Goal: Task Accomplishment & Management: Contribute content

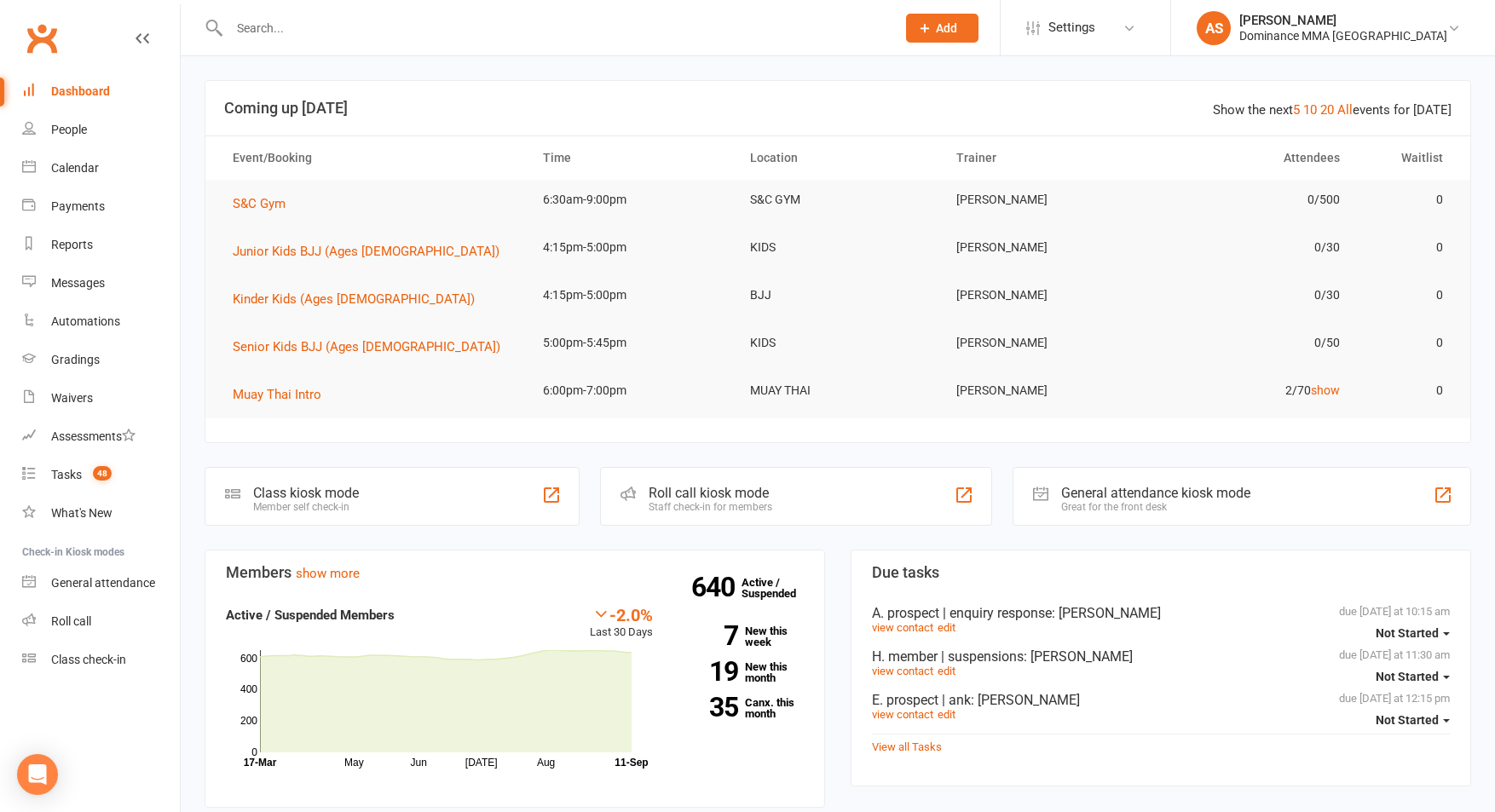
click at [331, 31] on input "text" at bounding box center [554, 28] width 660 height 24
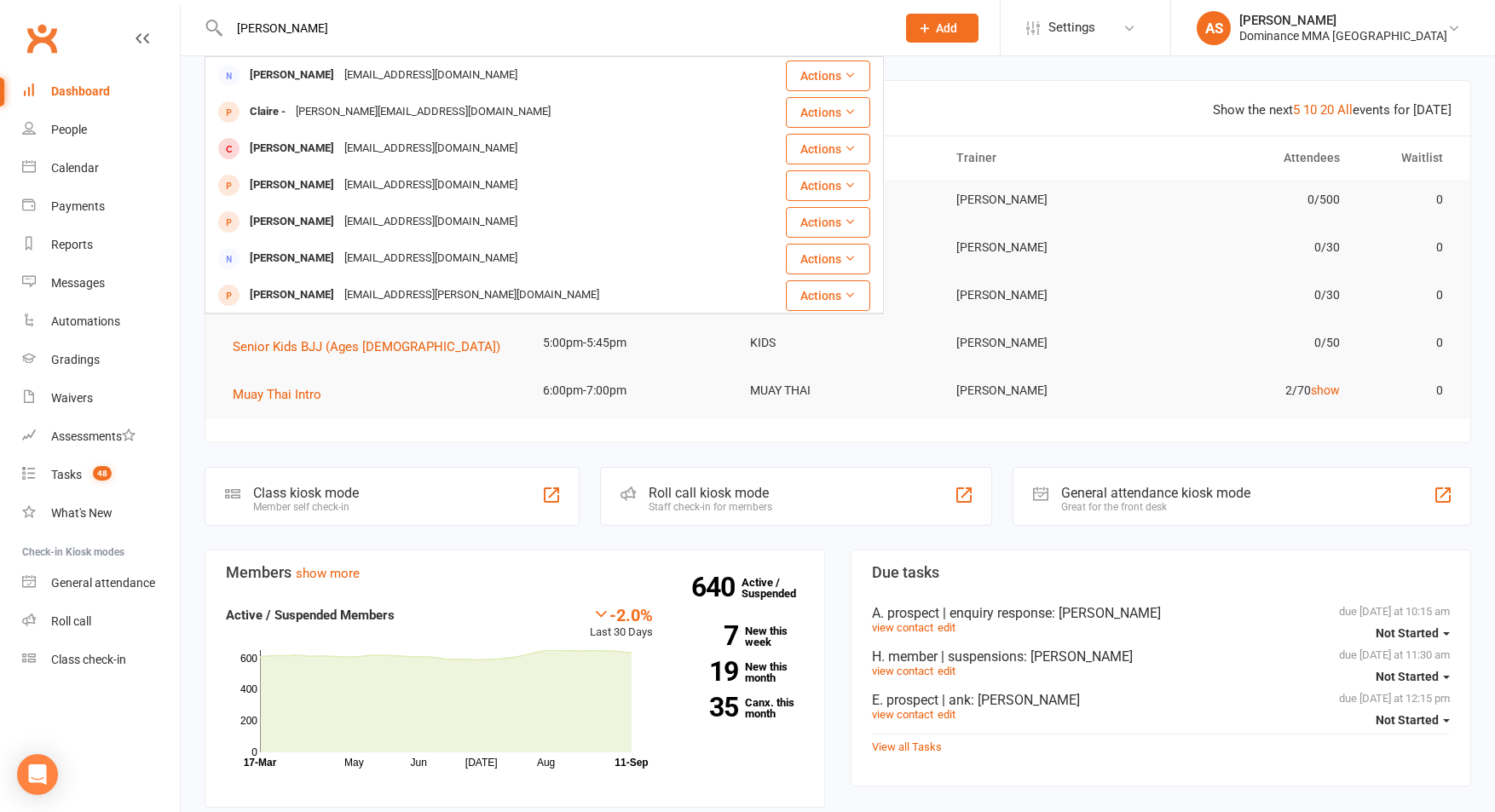
type input "clair lew"
click at [339, 82] on div "clarelew@hotmail.com" at bounding box center [431, 76] width 184 height 25
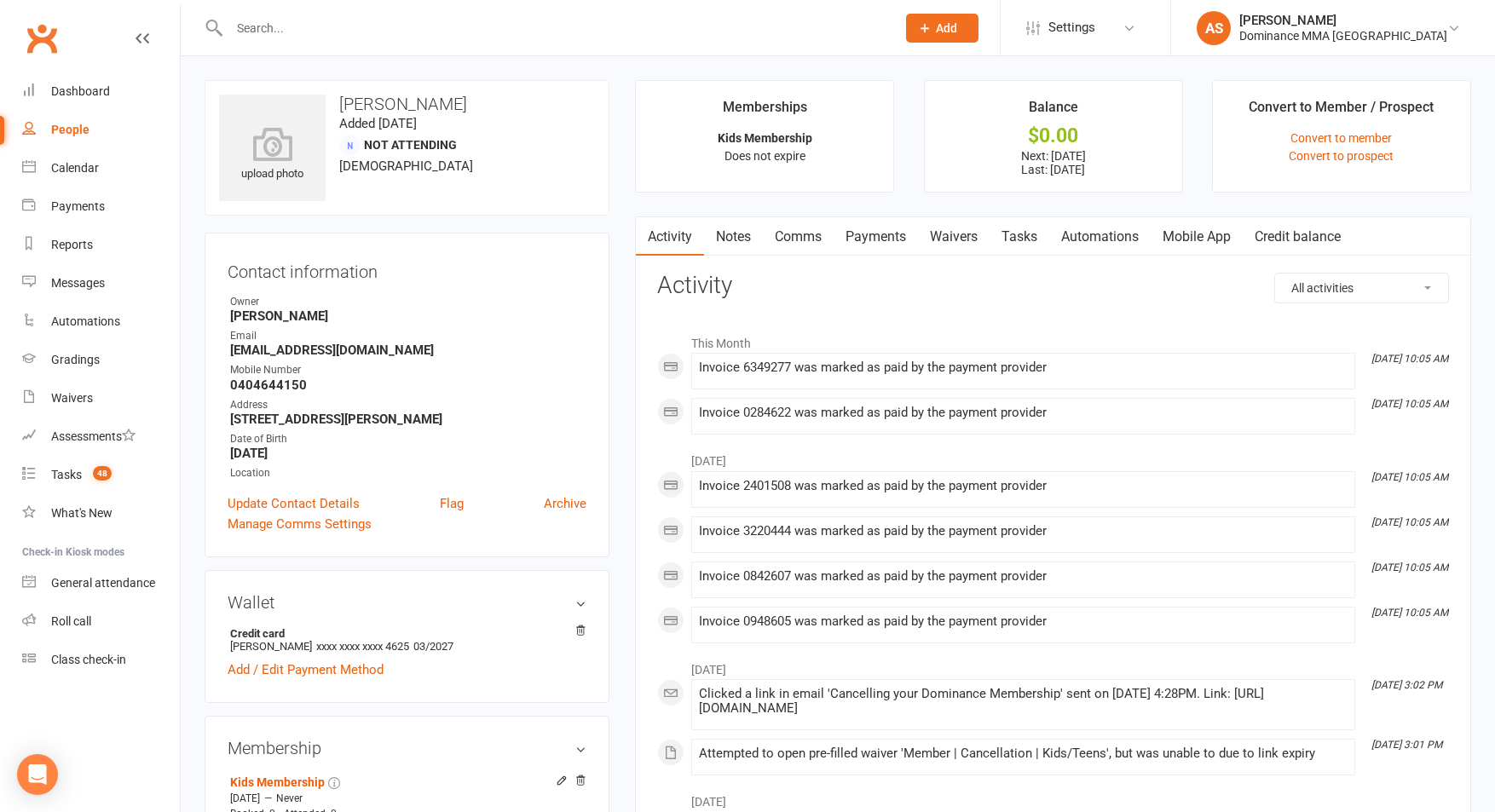
click at [955, 242] on link "Waivers" at bounding box center [954, 236] width 71 height 39
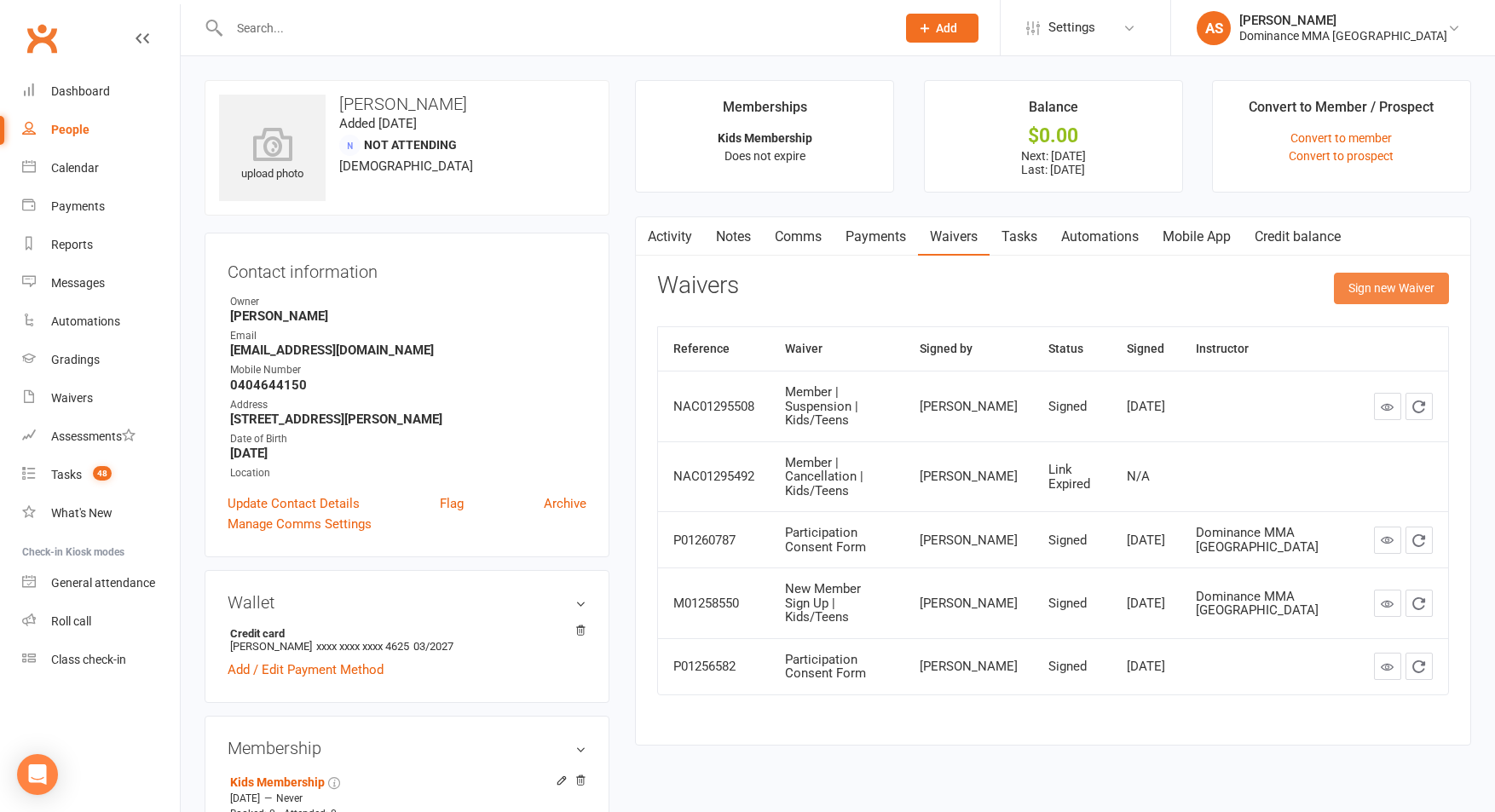
click at [1376, 290] on button "Sign new Waiver" at bounding box center [1391, 288] width 115 height 31
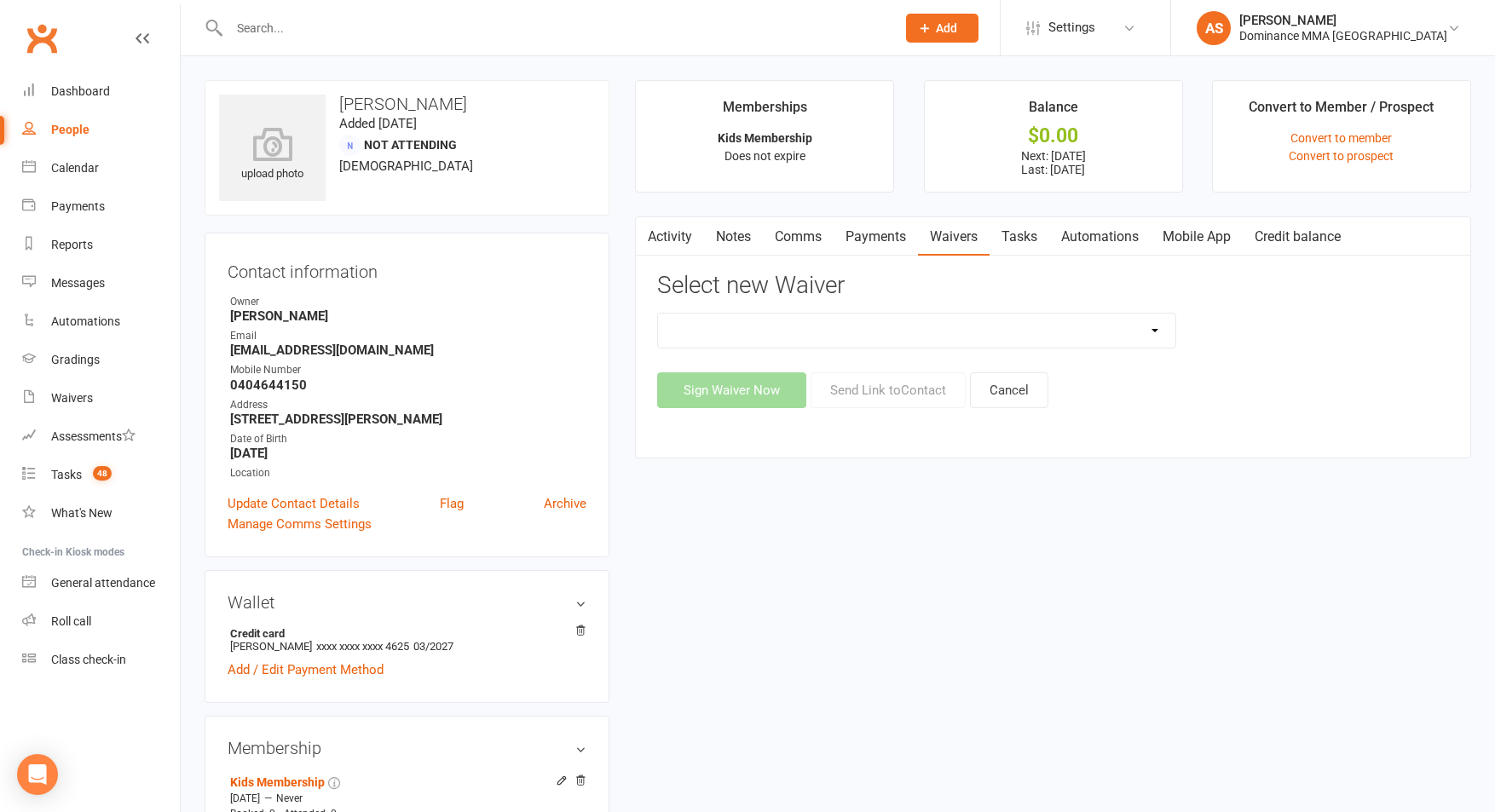
click at [1078, 326] on select "Member | Cancellation | Adults Member | Cancellation | Kids/Teens Member | Inju…" at bounding box center [916, 330] width 517 height 34
select select "7290"
click at [658, 313] on select "Member | Cancellation | Adults Member | Cancellation | Kids/Teens Member | Inju…" at bounding box center [916, 330] width 517 height 34
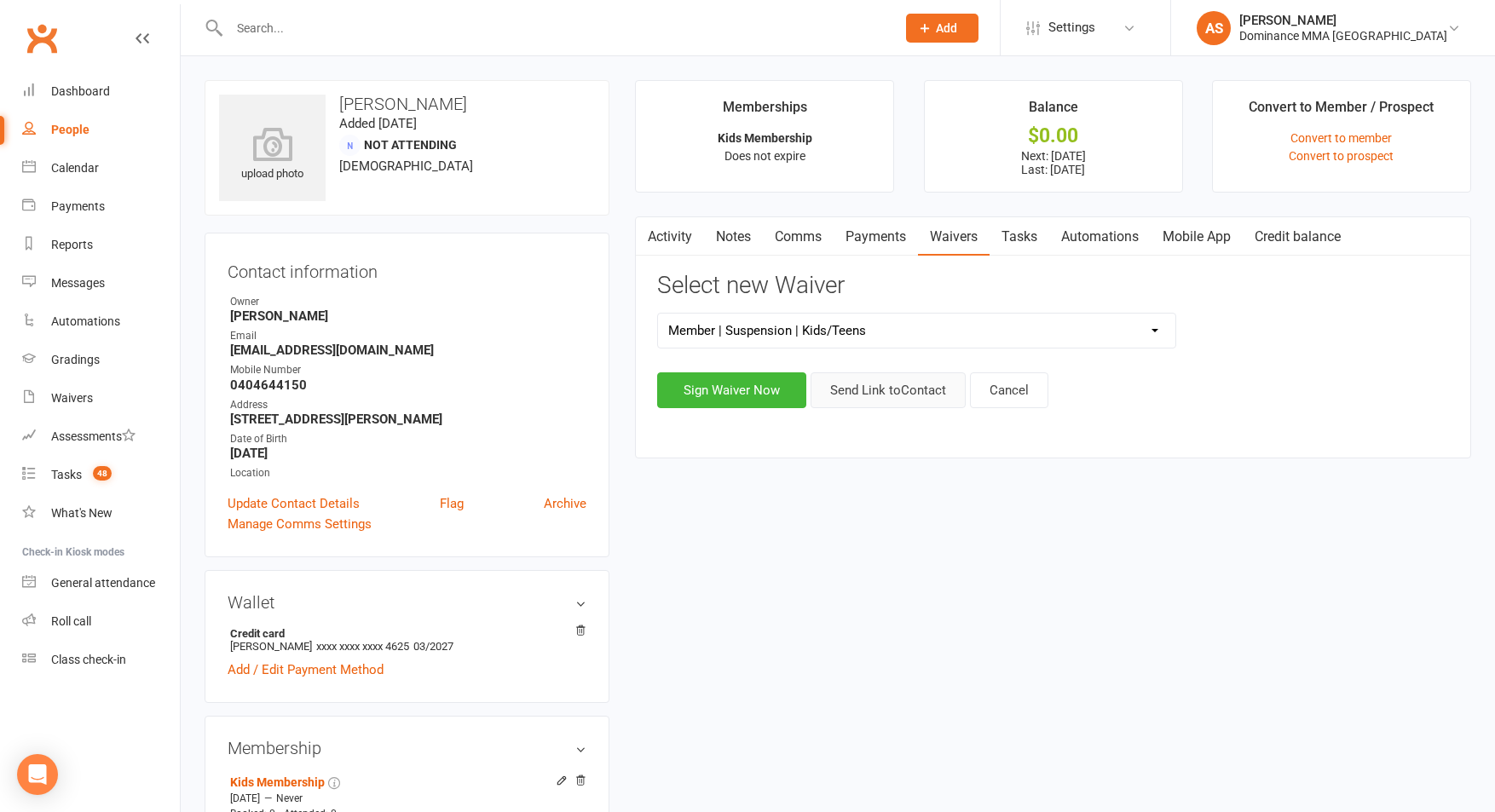
drag, startPoint x: 881, startPoint y: 397, endPoint x: 920, endPoint y: 401, distance: 39.2
click at [880, 397] on button "Send Link to Contact" at bounding box center [887, 389] width 155 height 36
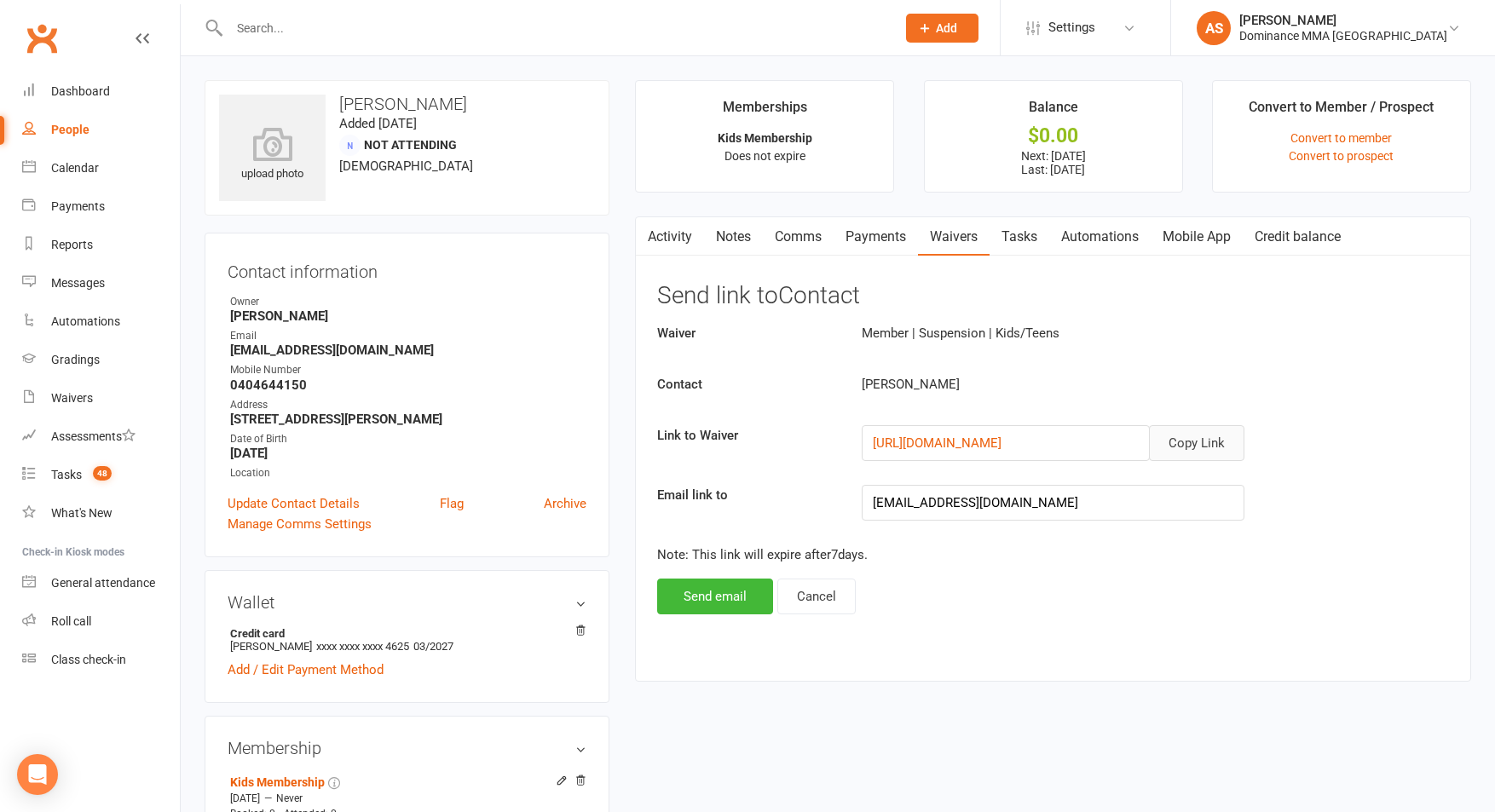
click at [1186, 443] on button "Copy Link" at bounding box center [1196, 442] width 95 height 36
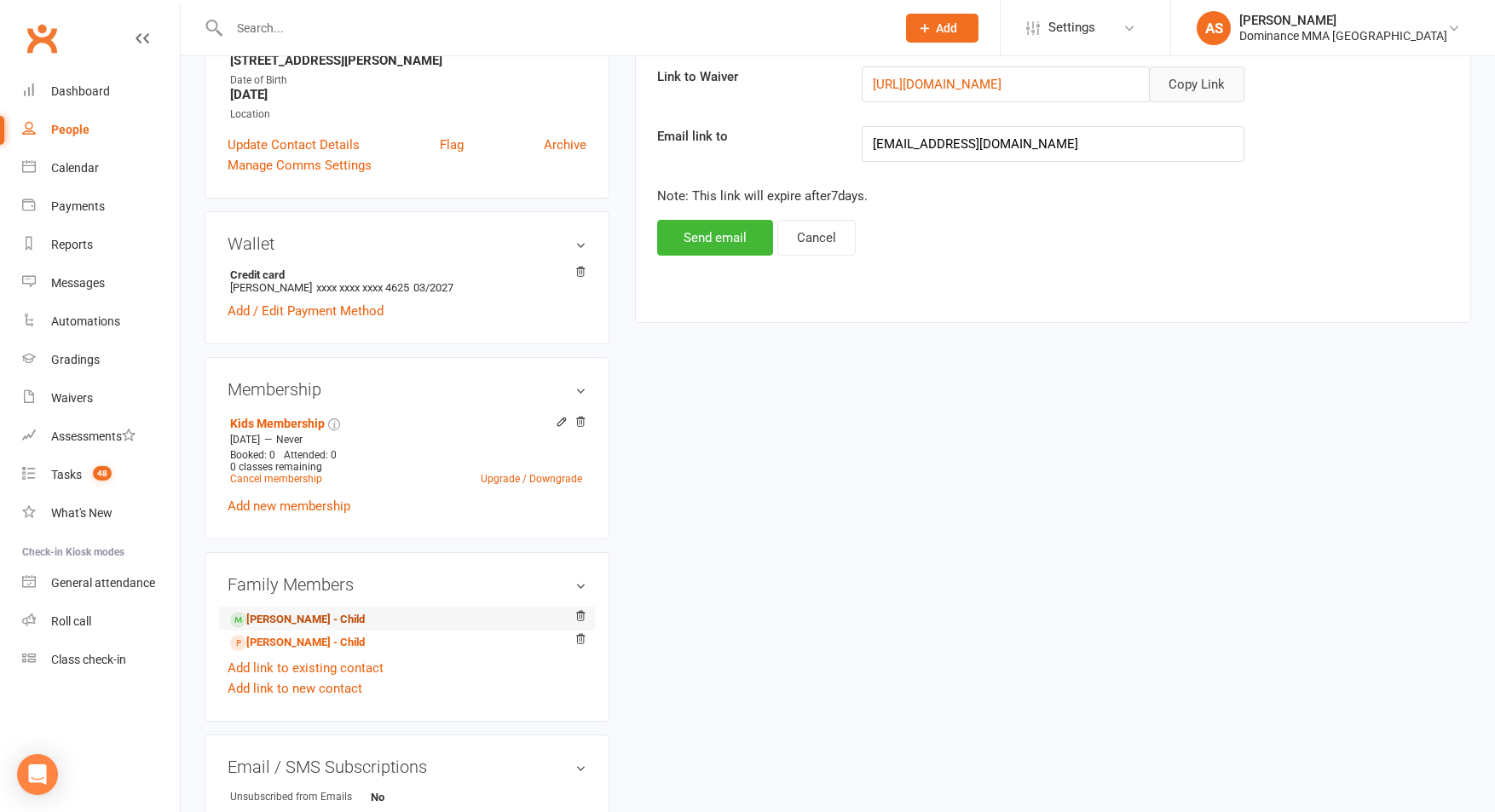
scroll to position [364, 0]
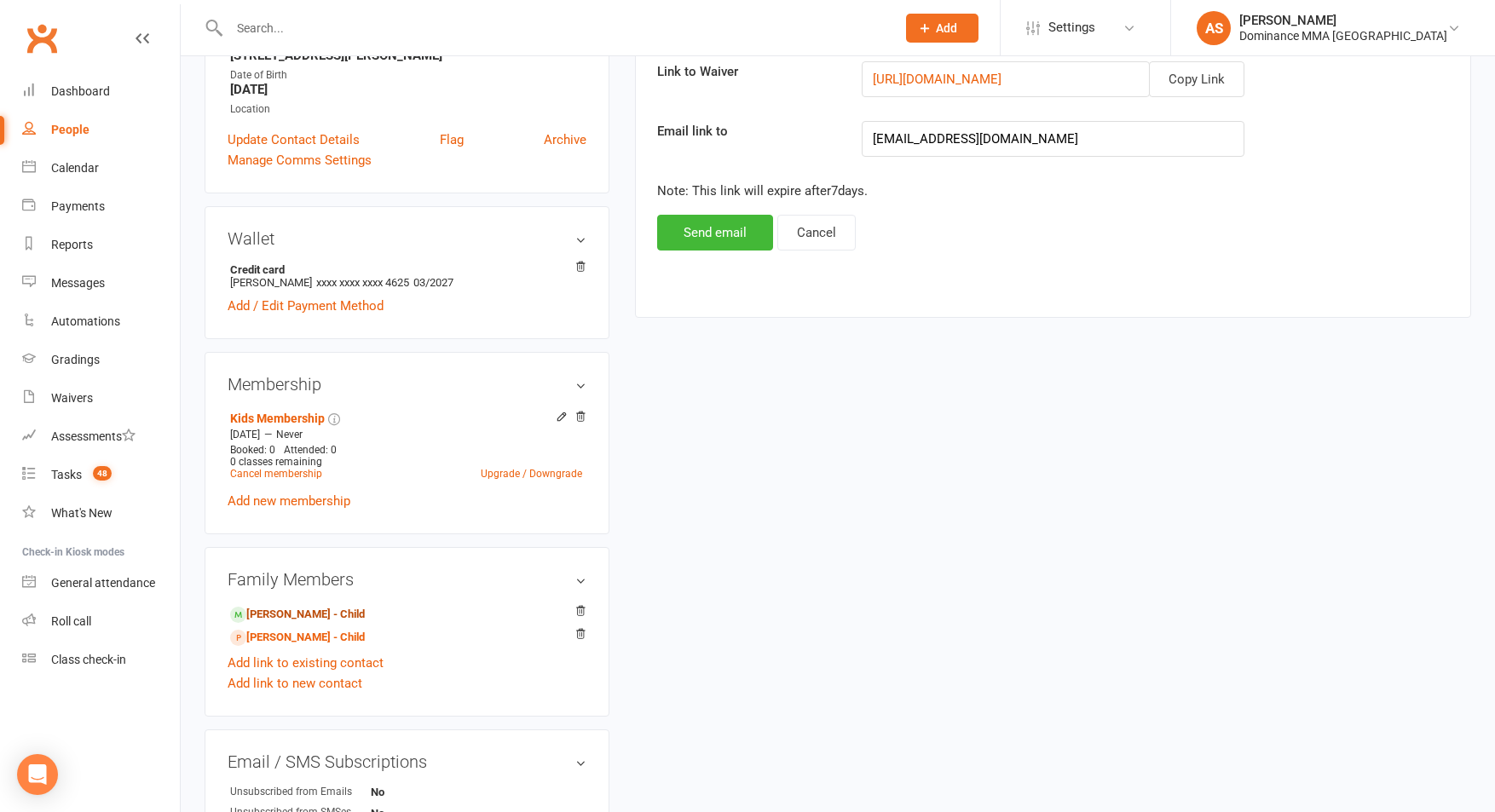
click at [338, 617] on link "Donnie Sherpa - Child" at bounding box center [297, 614] width 135 height 18
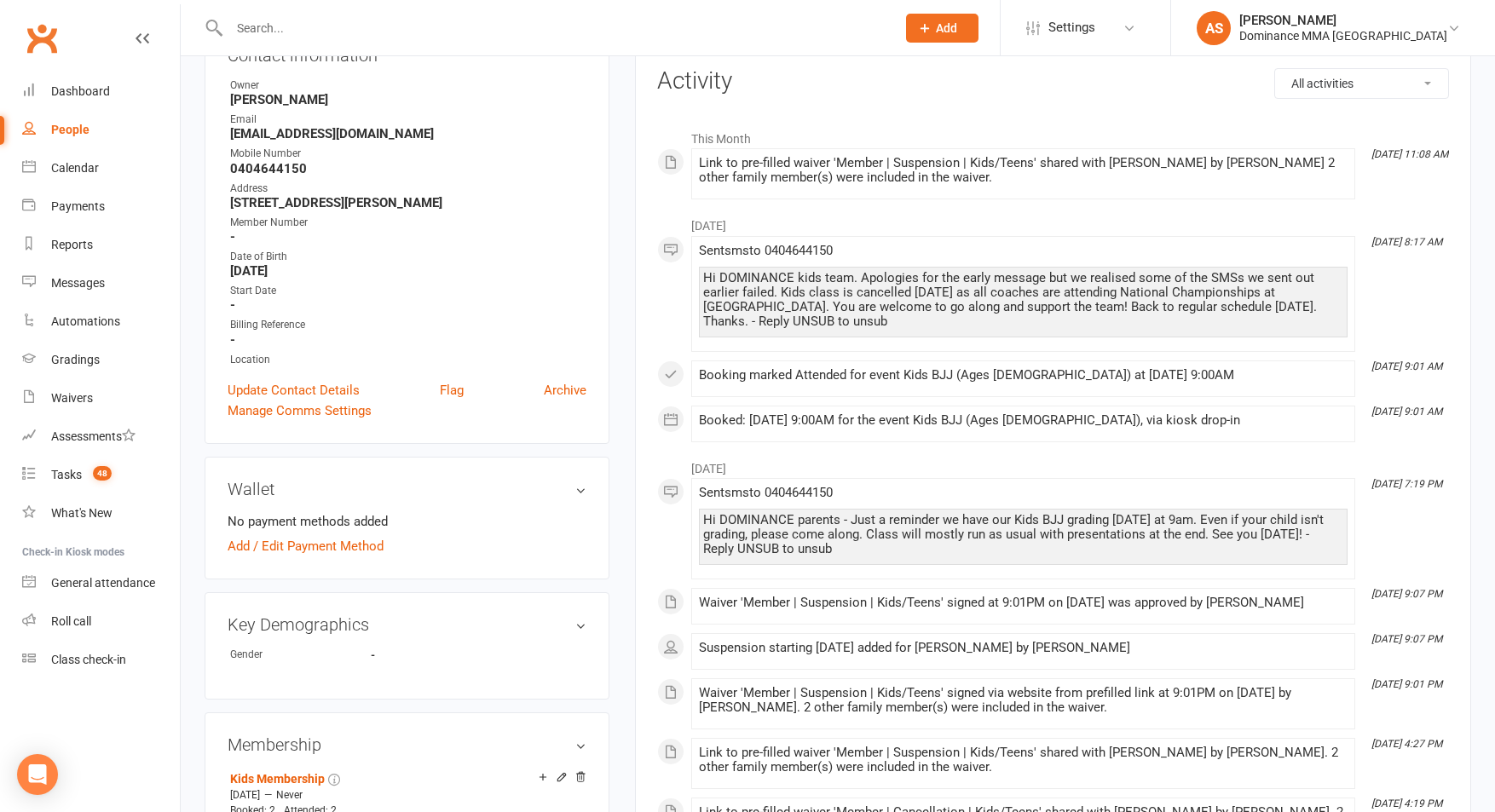
scroll to position [221, 0]
click at [58, 480] on div "Tasks" at bounding box center [66, 475] width 31 height 13
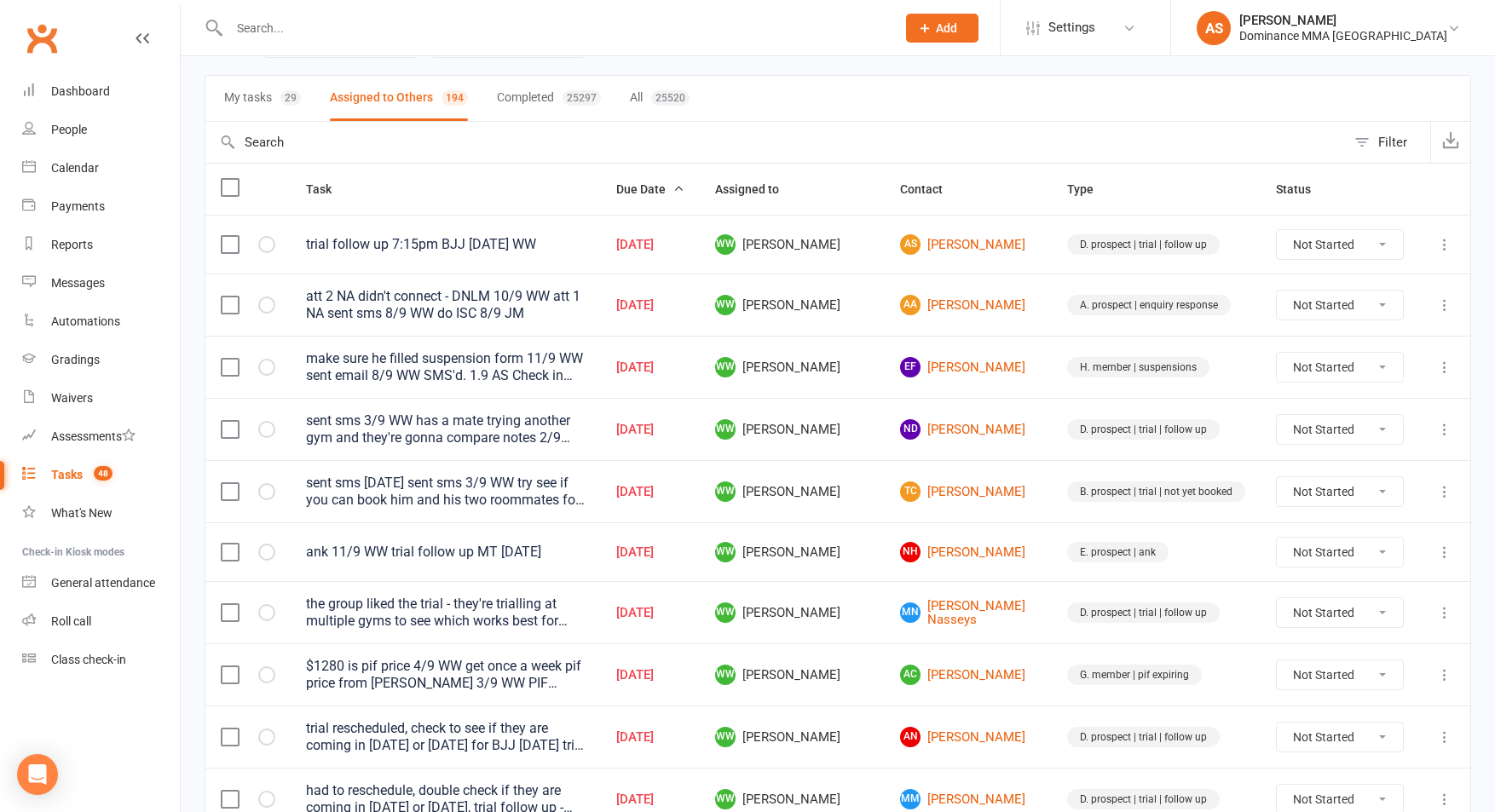
scroll to position [117, 0]
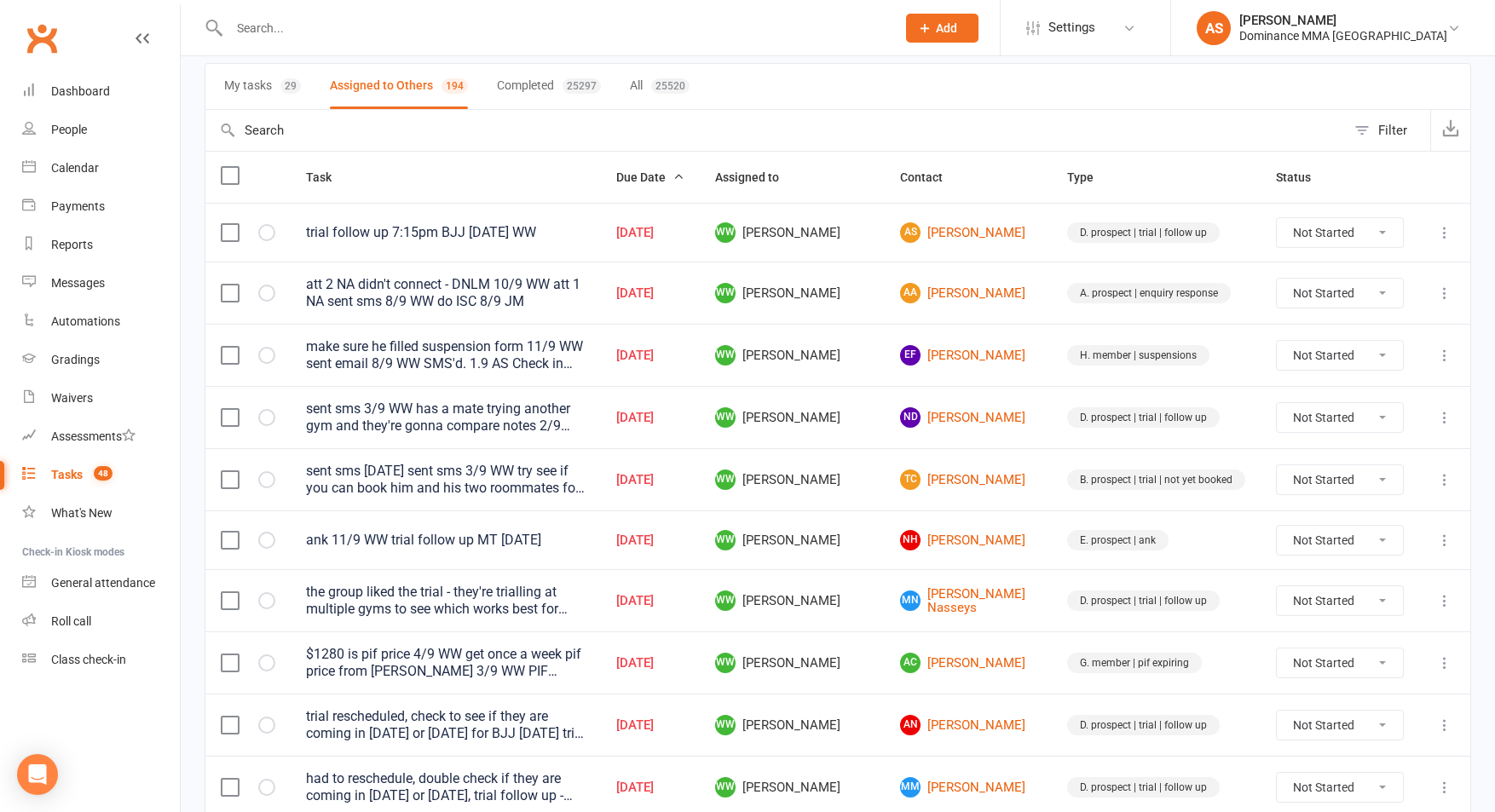
click at [274, 94] on button "My tasks 29" at bounding box center [262, 86] width 77 height 45
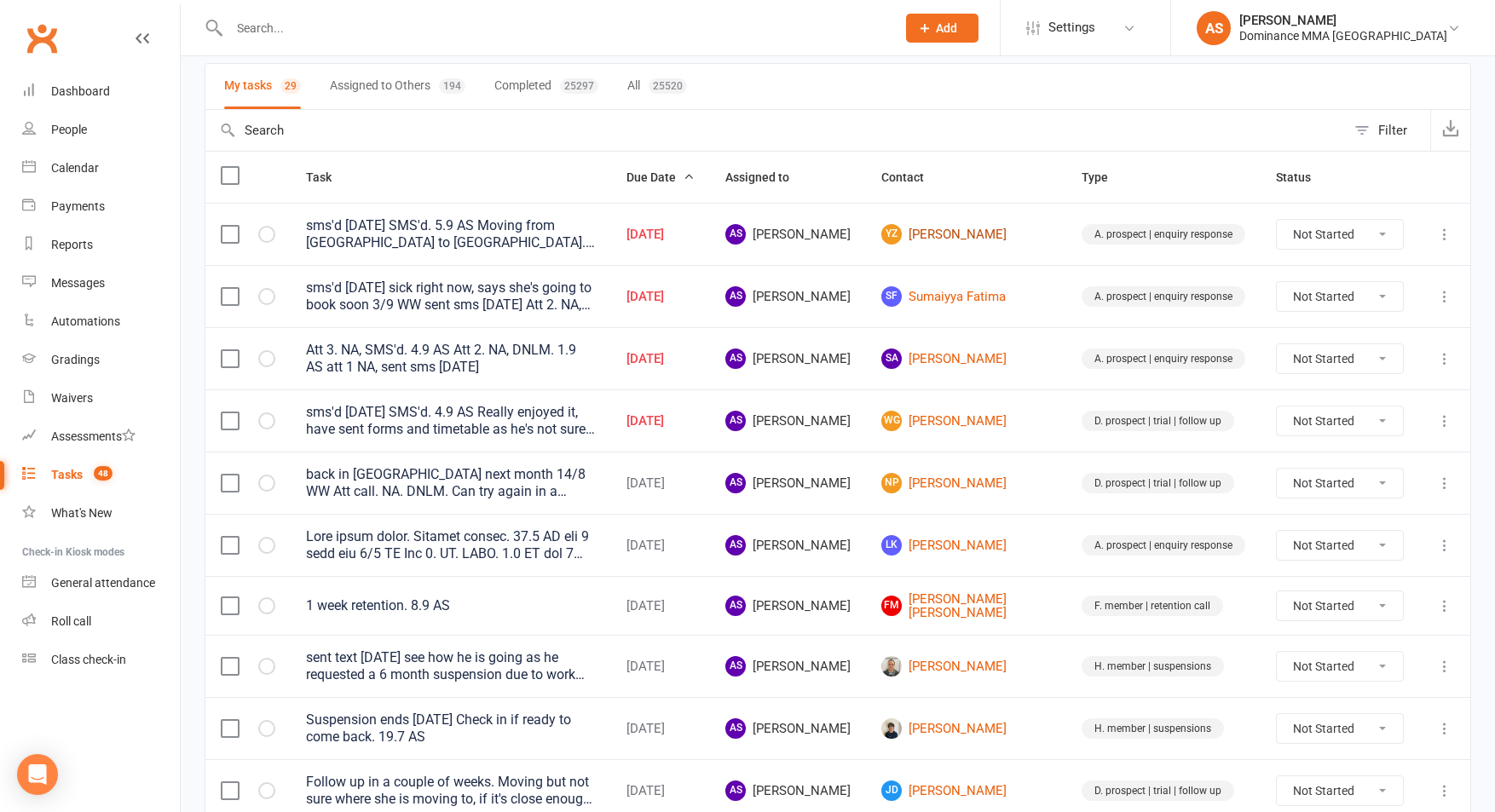
click at [999, 234] on link "YZ Yancen Zhang" at bounding box center [966, 234] width 169 height 20
drag, startPoint x: 997, startPoint y: 297, endPoint x: 995, endPoint y: 314, distance: 17.1
click at [997, 297] on link "SF Sumaiyya Fatima" at bounding box center [966, 296] width 169 height 20
click at [988, 358] on link "SA Saif Alshabani" at bounding box center [966, 358] width 169 height 20
click at [1001, 419] on link "WG Woody Greene" at bounding box center [966, 420] width 169 height 20
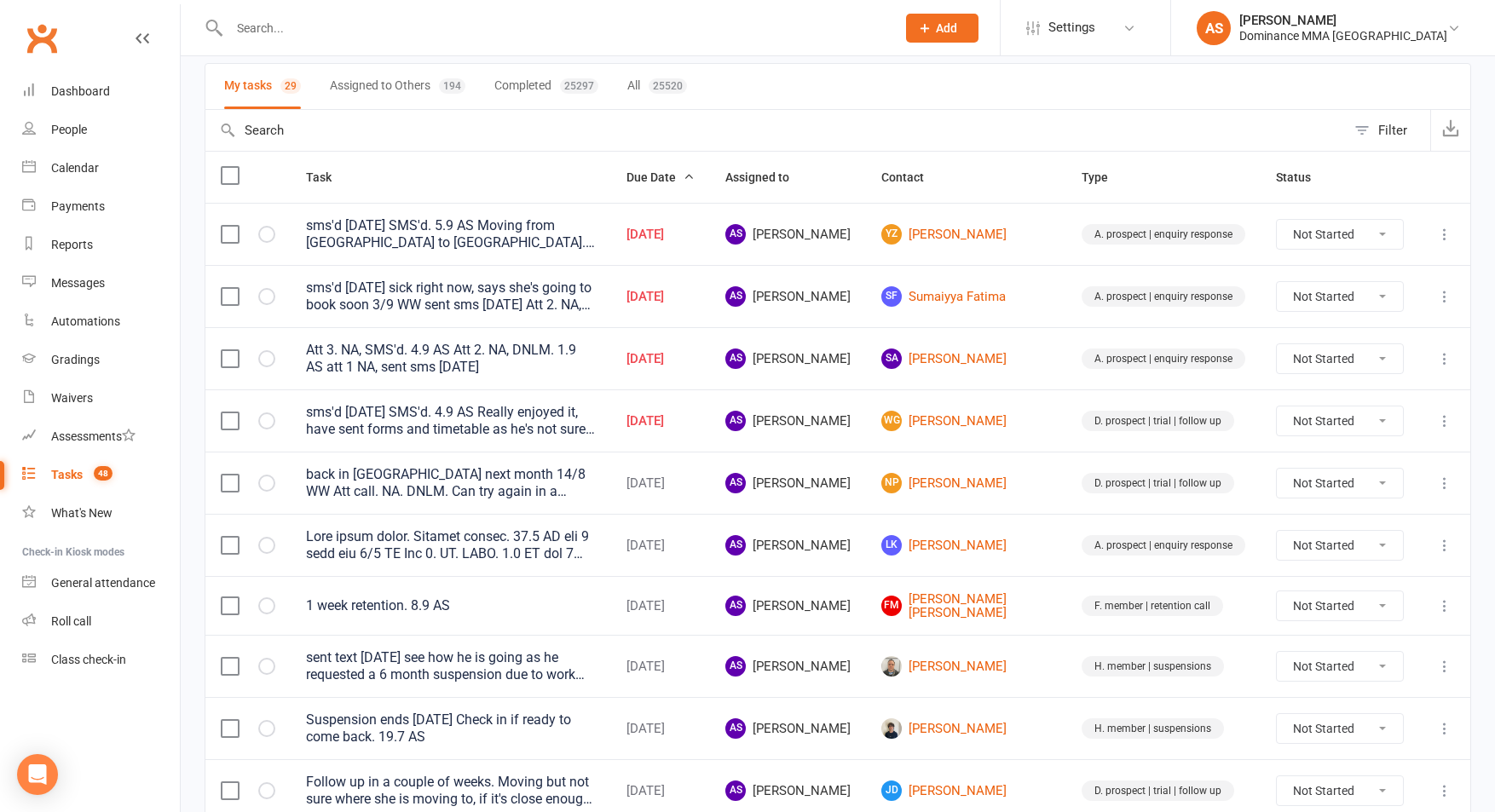
click at [292, 22] on input "text" at bounding box center [554, 28] width 660 height 24
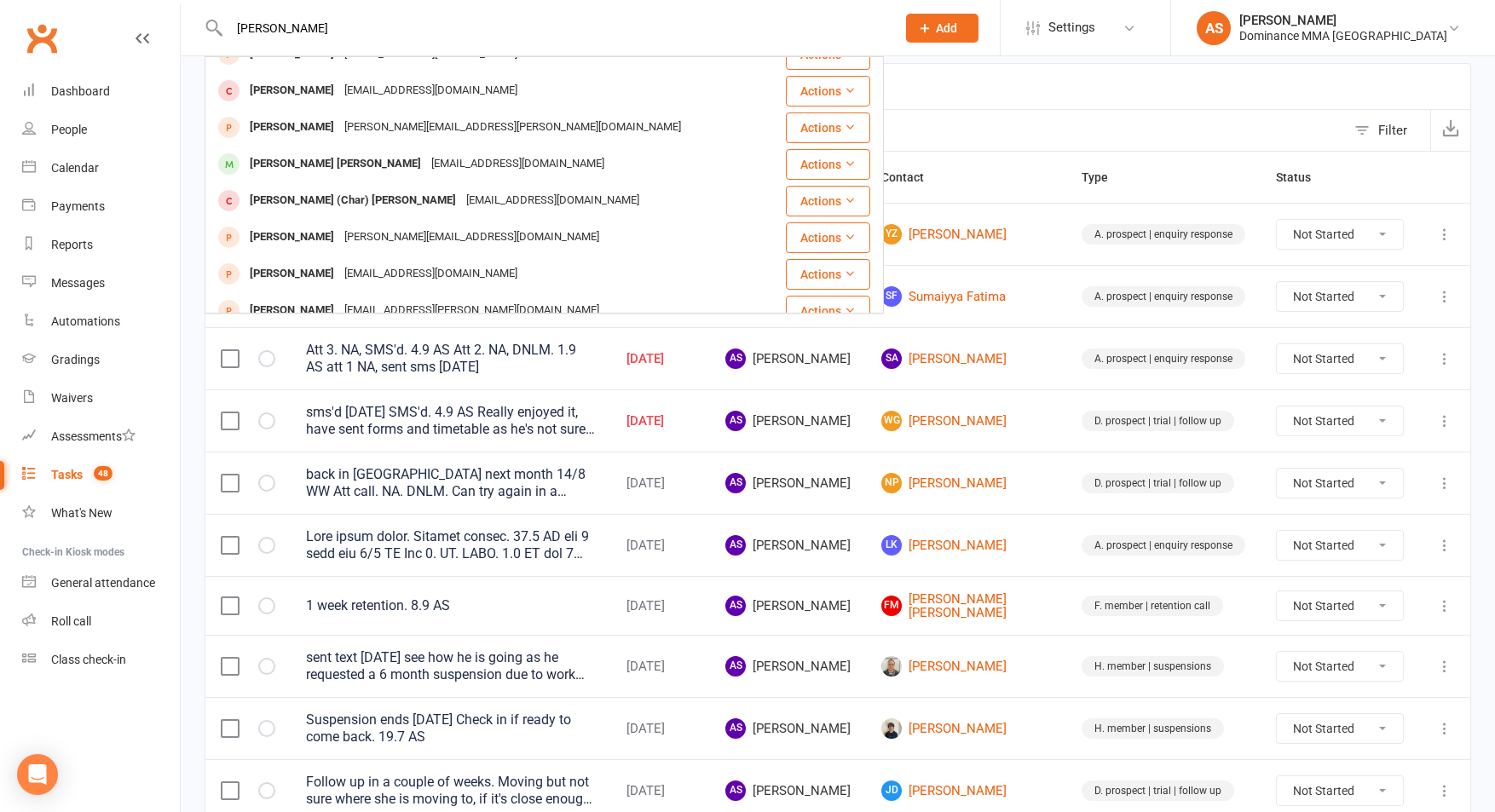
scroll to position [461, 0]
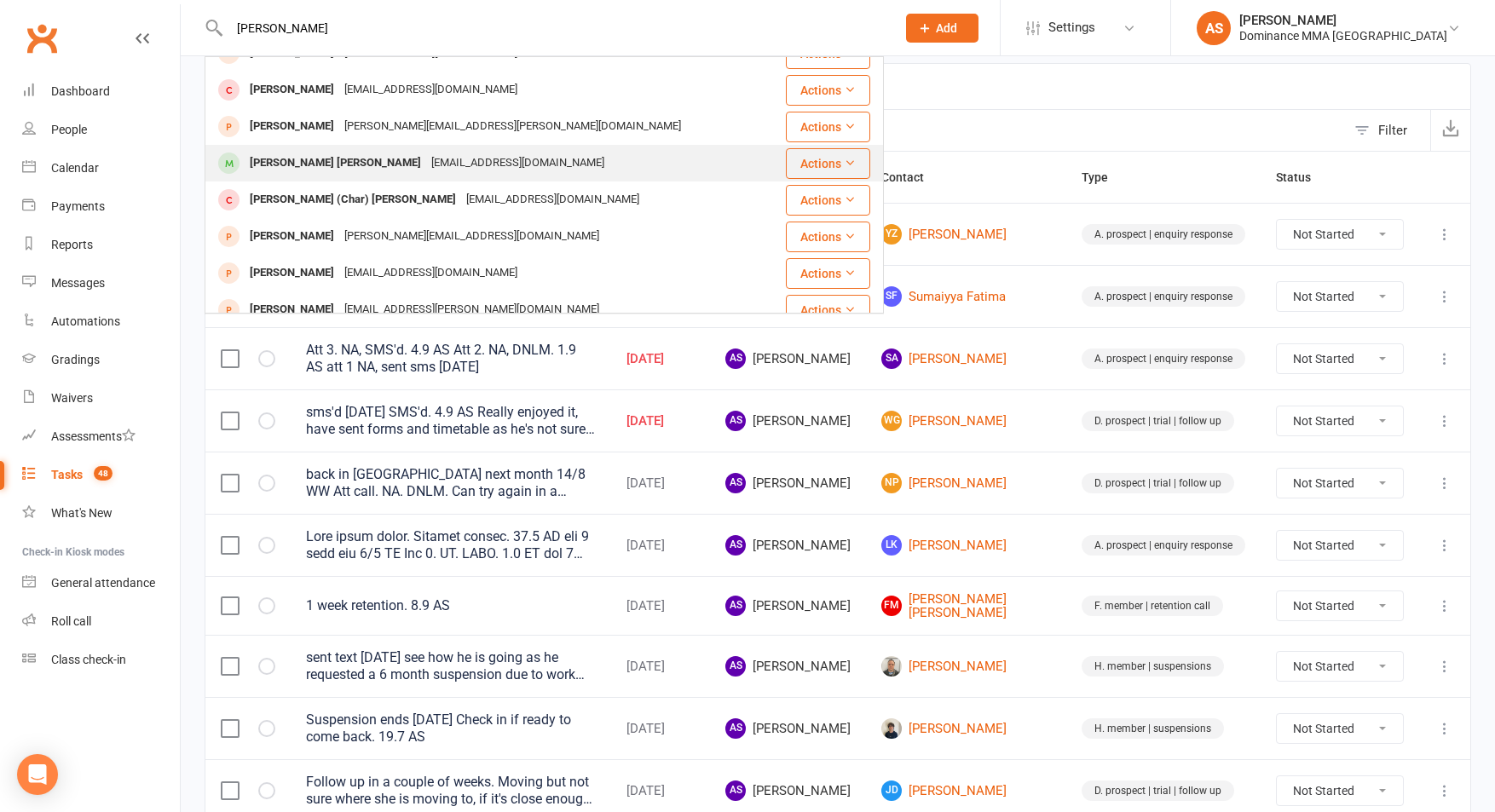
type input "charles"
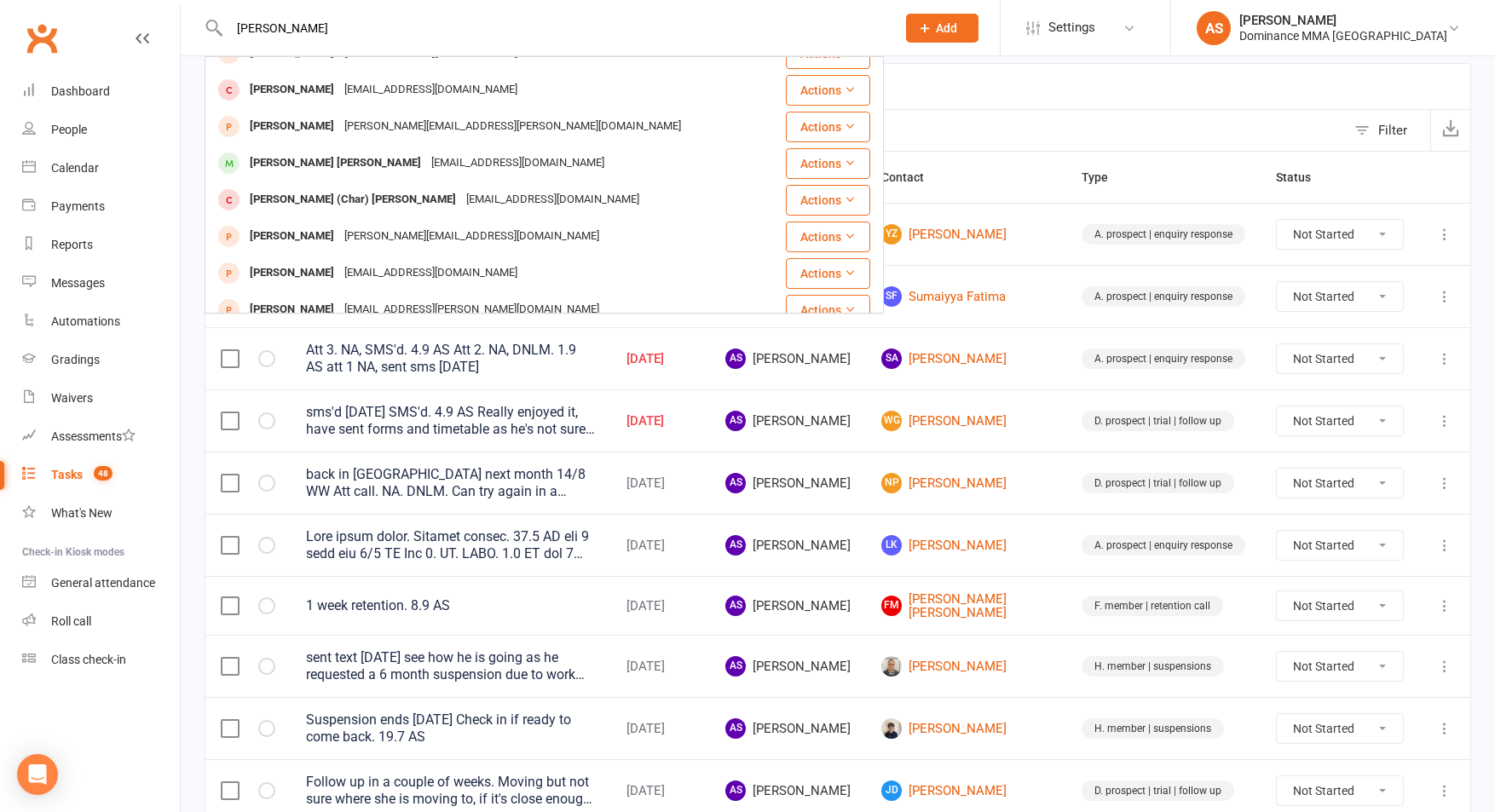
drag, startPoint x: 342, startPoint y: 159, endPoint x: 333, endPoint y: 157, distance: 9.2
click at [341, 159] on div "Charles Richmond Smith" at bounding box center [335, 163] width 182 height 25
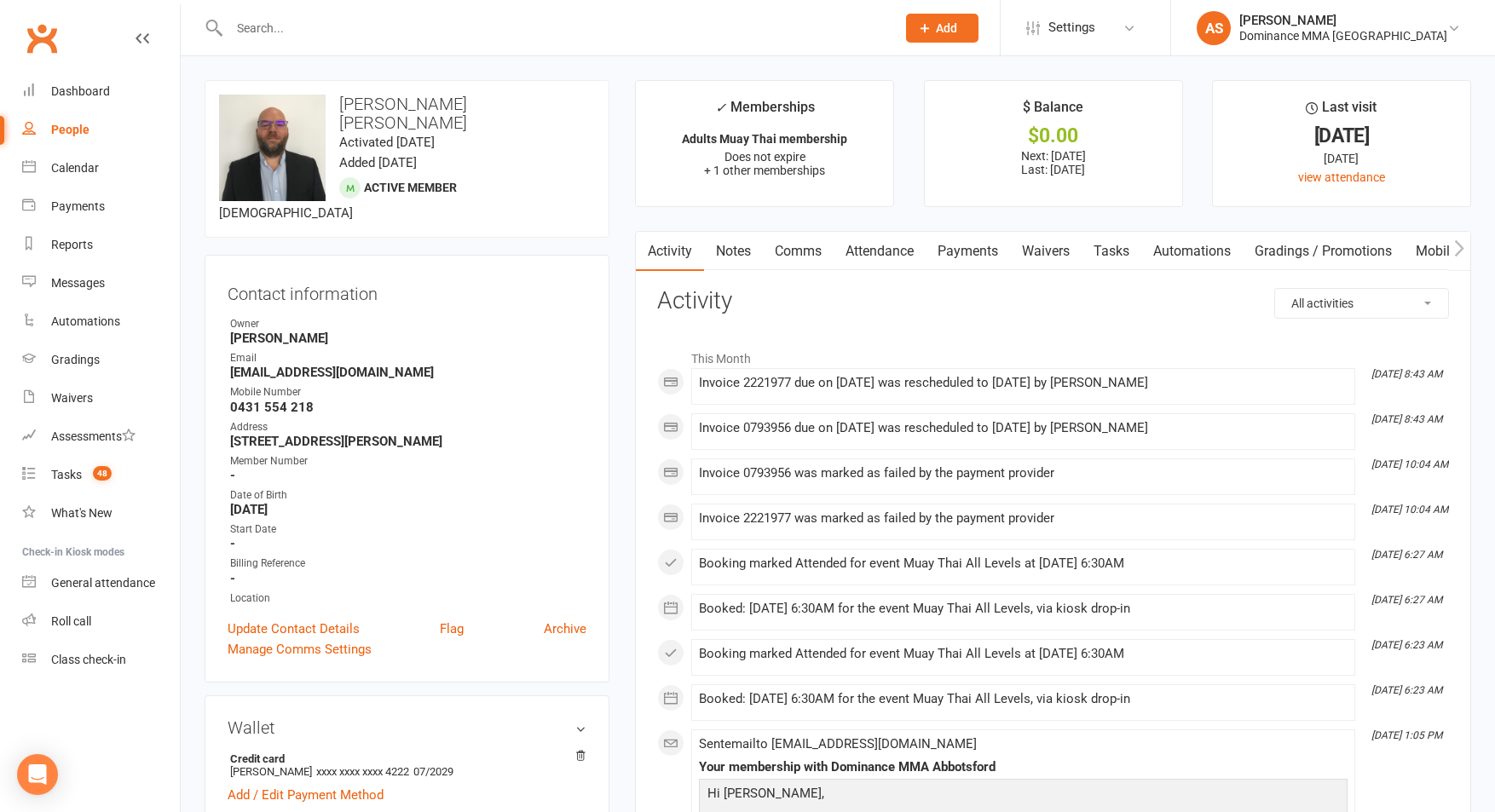
click at [988, 248] on link "Payments" at bounding box center [968, 251] width 85 height 39
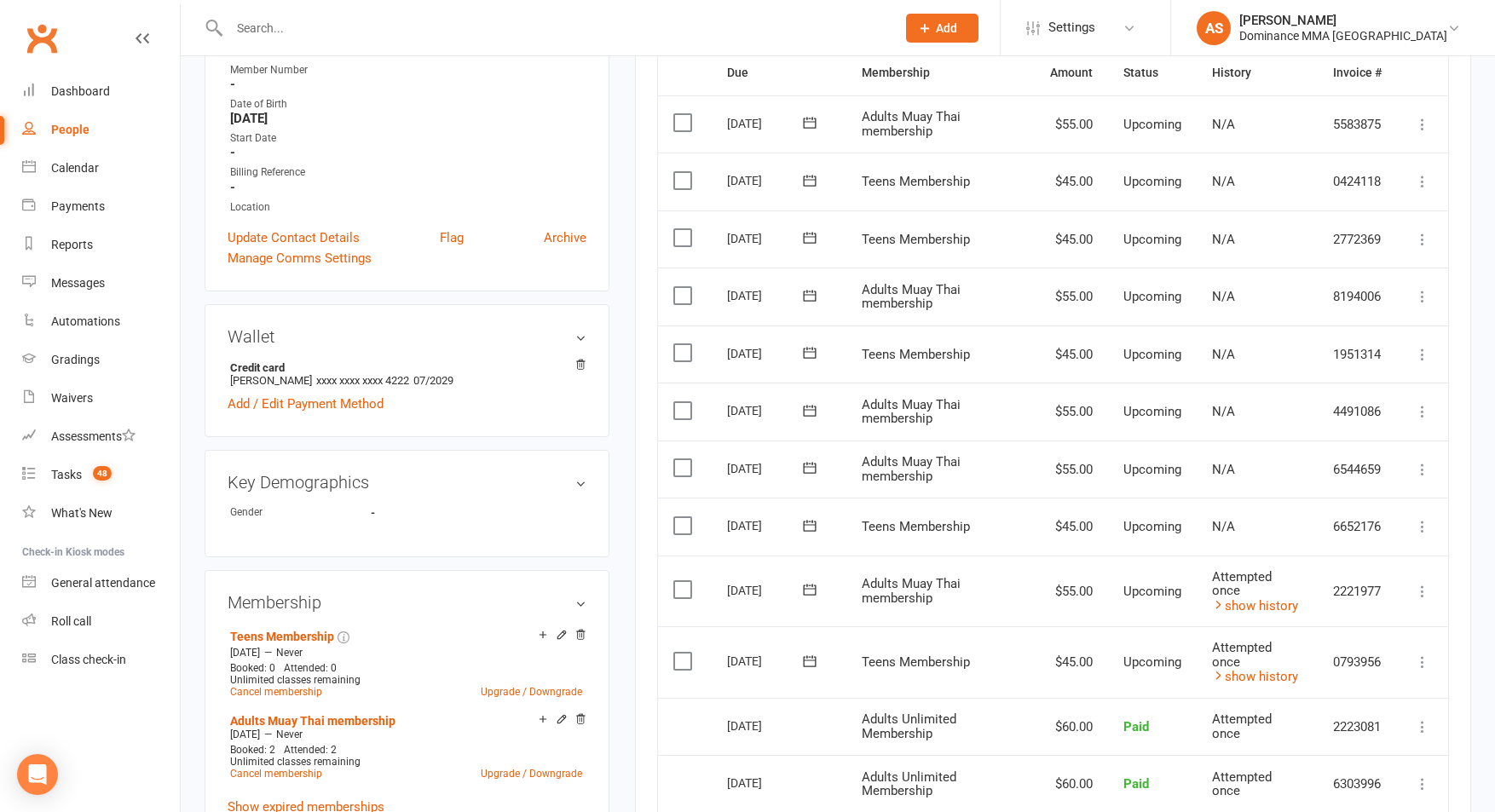
scroll to position [402, 0]
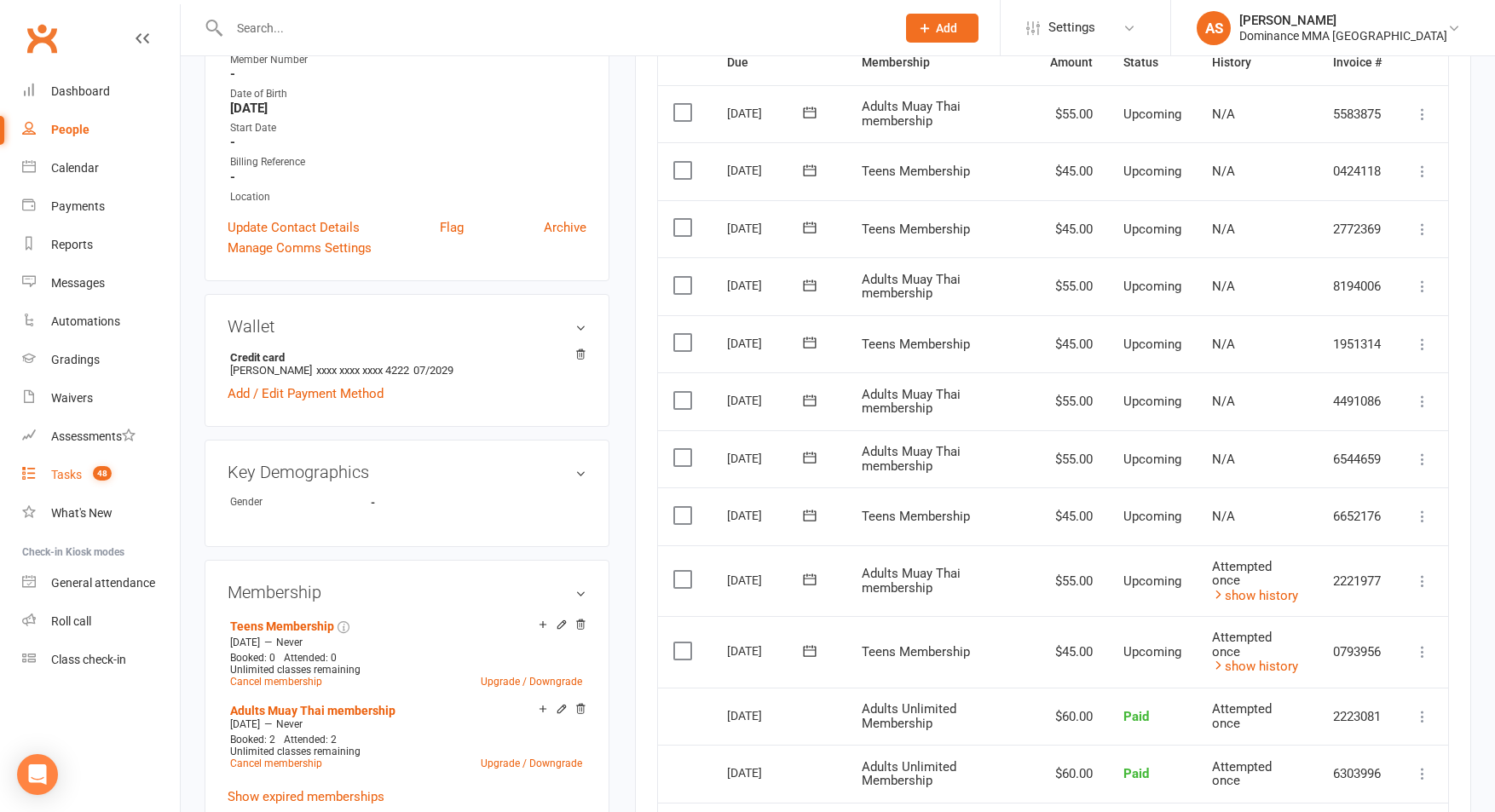
click at [101, 474] on span "48" at bounding box center [103, 473] width 19 height 14
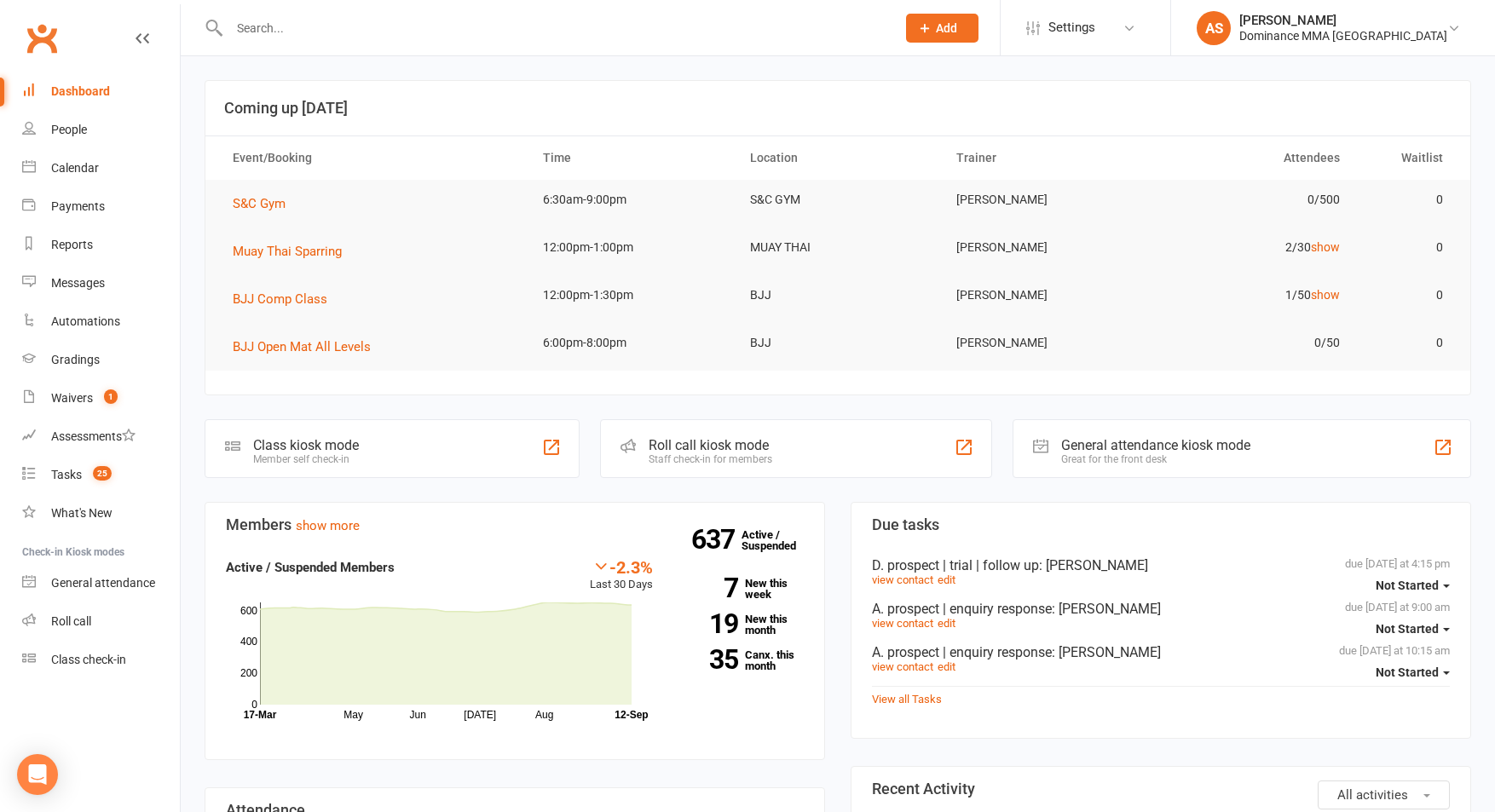
drag, startPoint x: 409, startPoint y: 50, endPoint x: 402, endPoint y: 42, distance: 10.6
click at [409, 50] on div at bounding box center [544, 28] width 680 height 56
click at [350, 33] on input "text" at bounding box center [554, 28] width 660 height 24
click at [286, 19] on input "text" at bounding box center [554, 28] width 660 height 24
click at [273, 28] on input "text" at bounding box center [554, 28] width 660 height 24
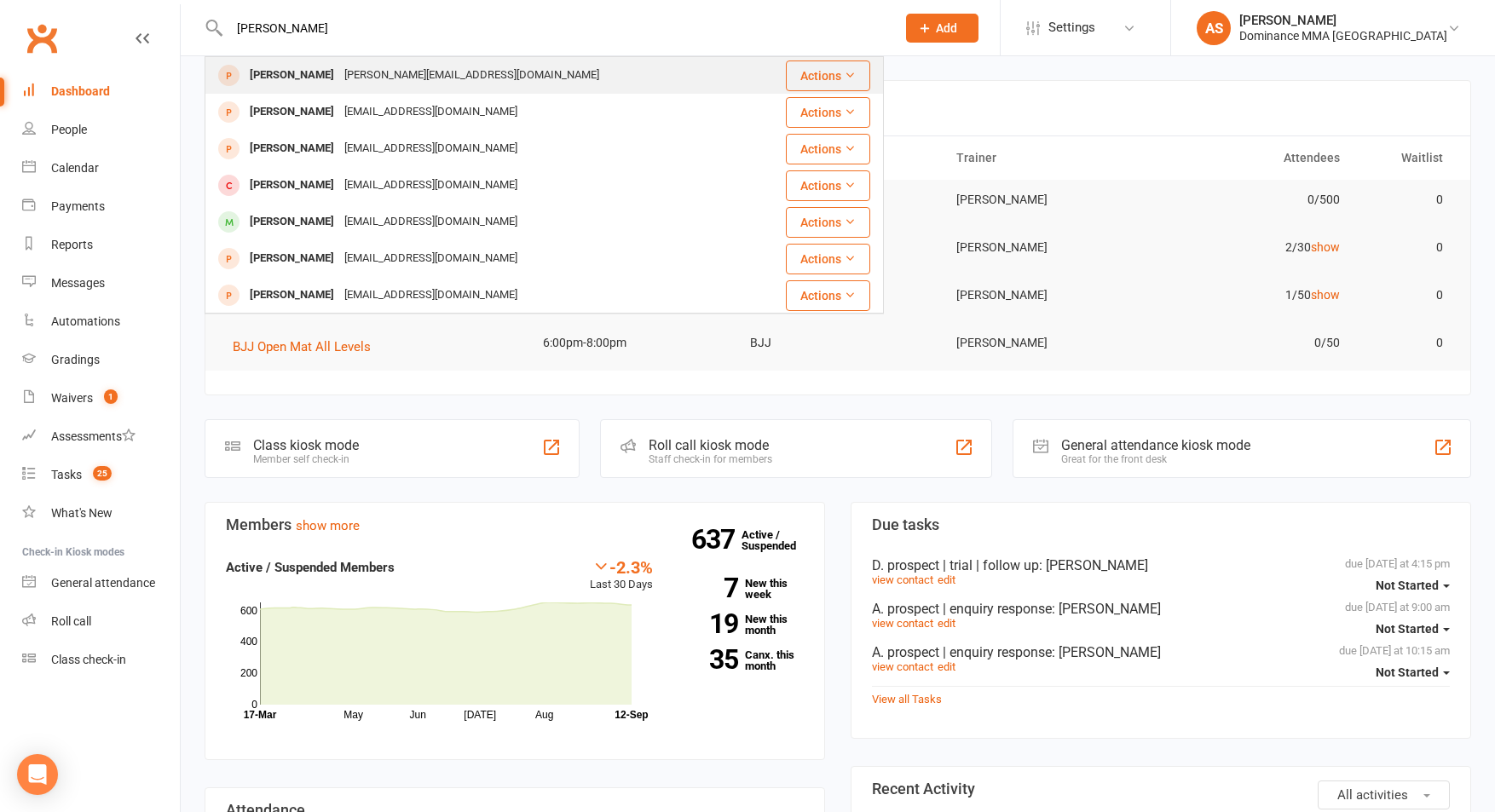
type input "lorenzo"
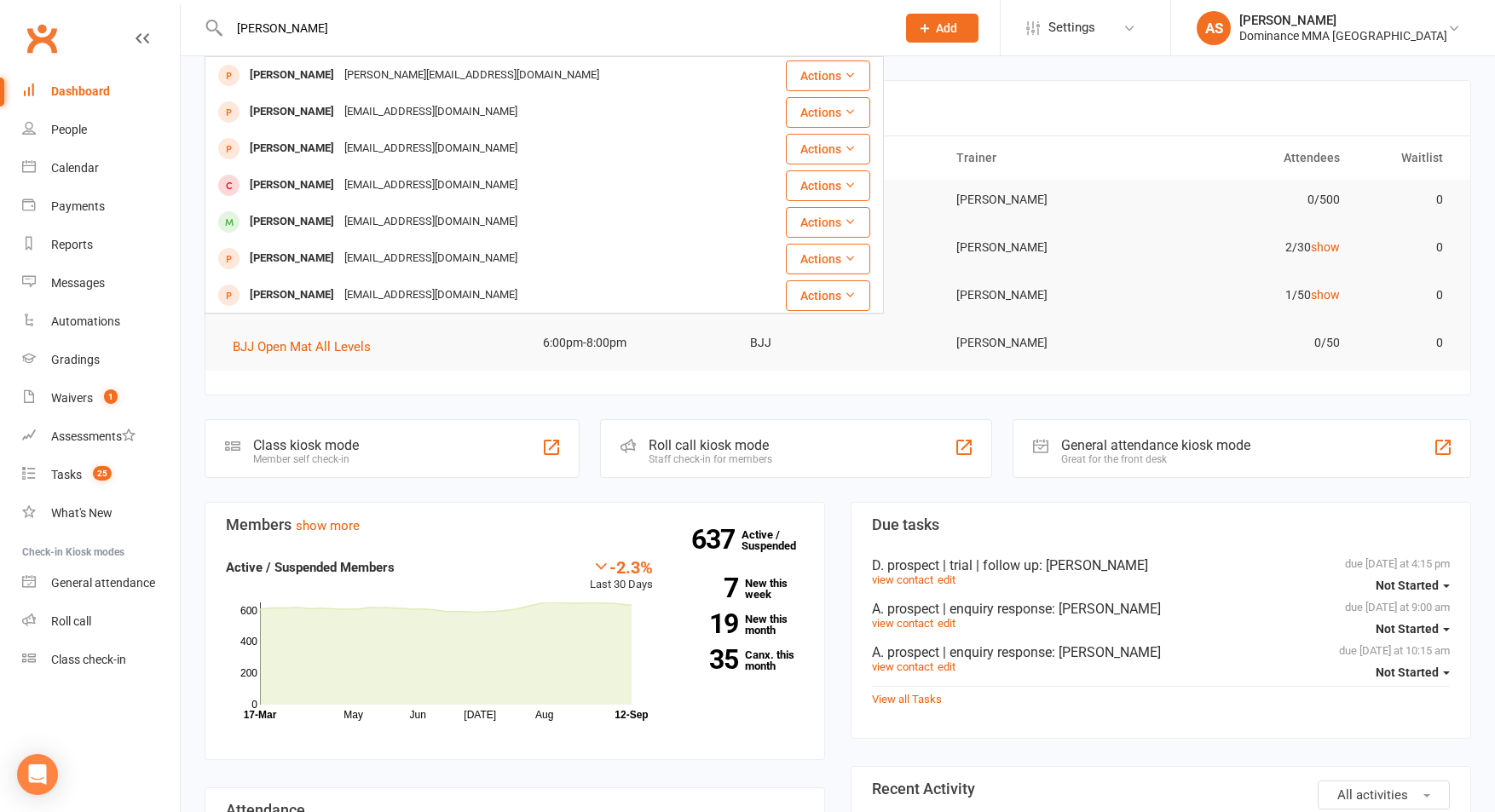
click at [405, 77] on div "lorenzo.neyt@gmail.com" at bounding box center [472, 76] width 265 height 25
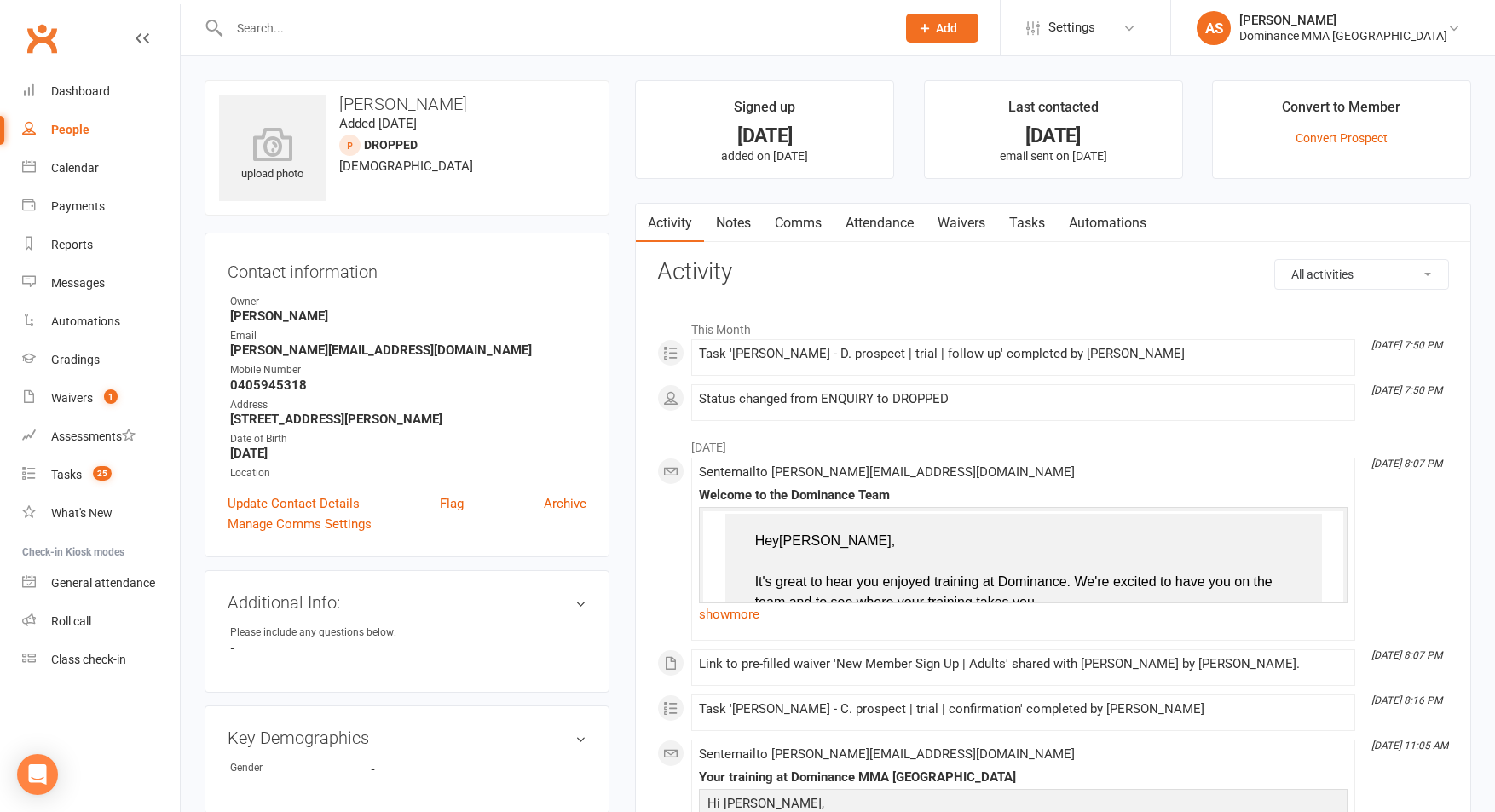
click at [761, 229] on link "Notes" at bounding box center [733, 223] width 59 height 39
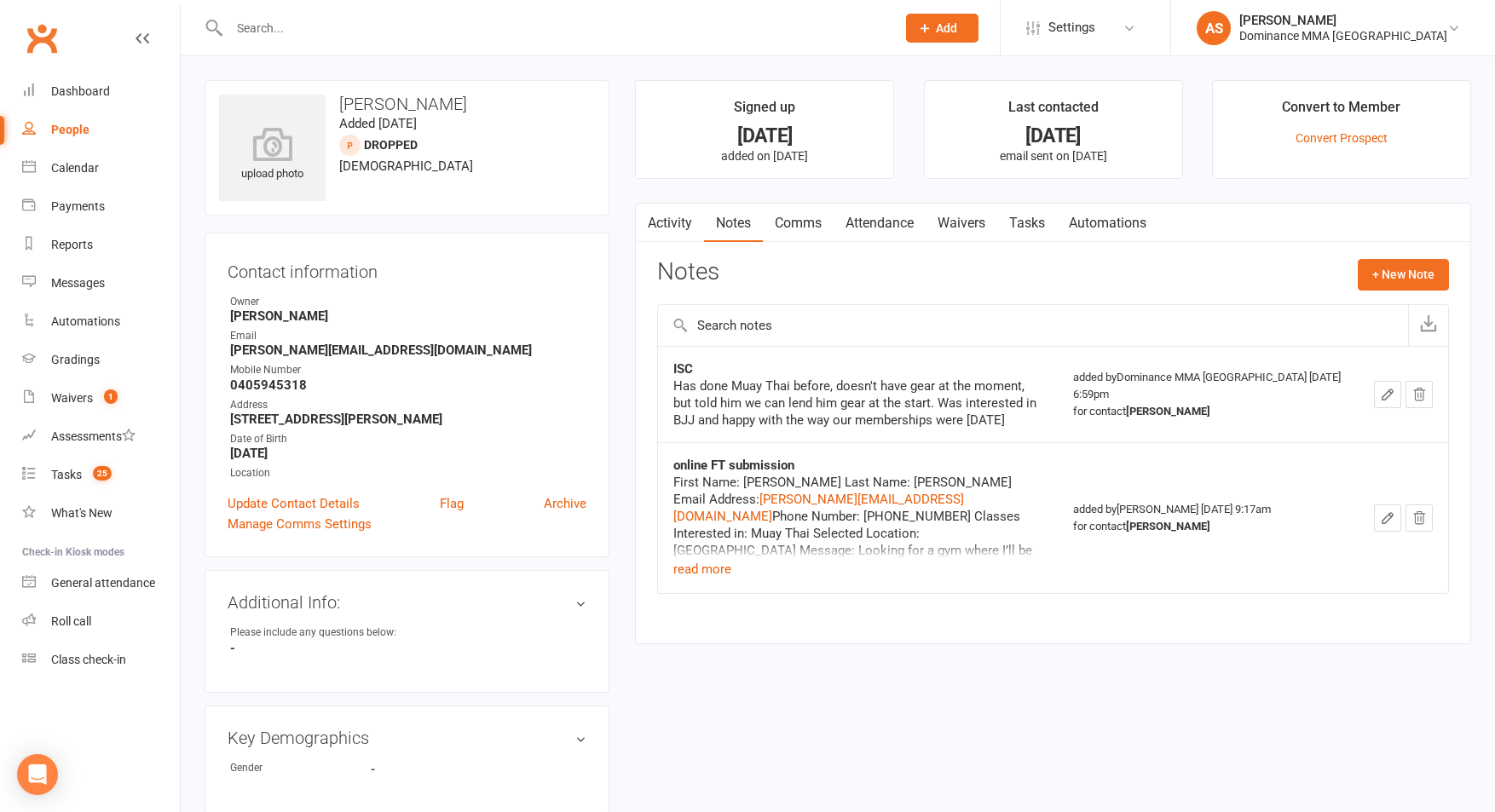
click at [910, 258] on div "Notes + New Note" at bounding box center [1053, 281] width 792 height 44
click at [717, 571] on button "read more" at bounding box center [702, 569] width 58 height 20
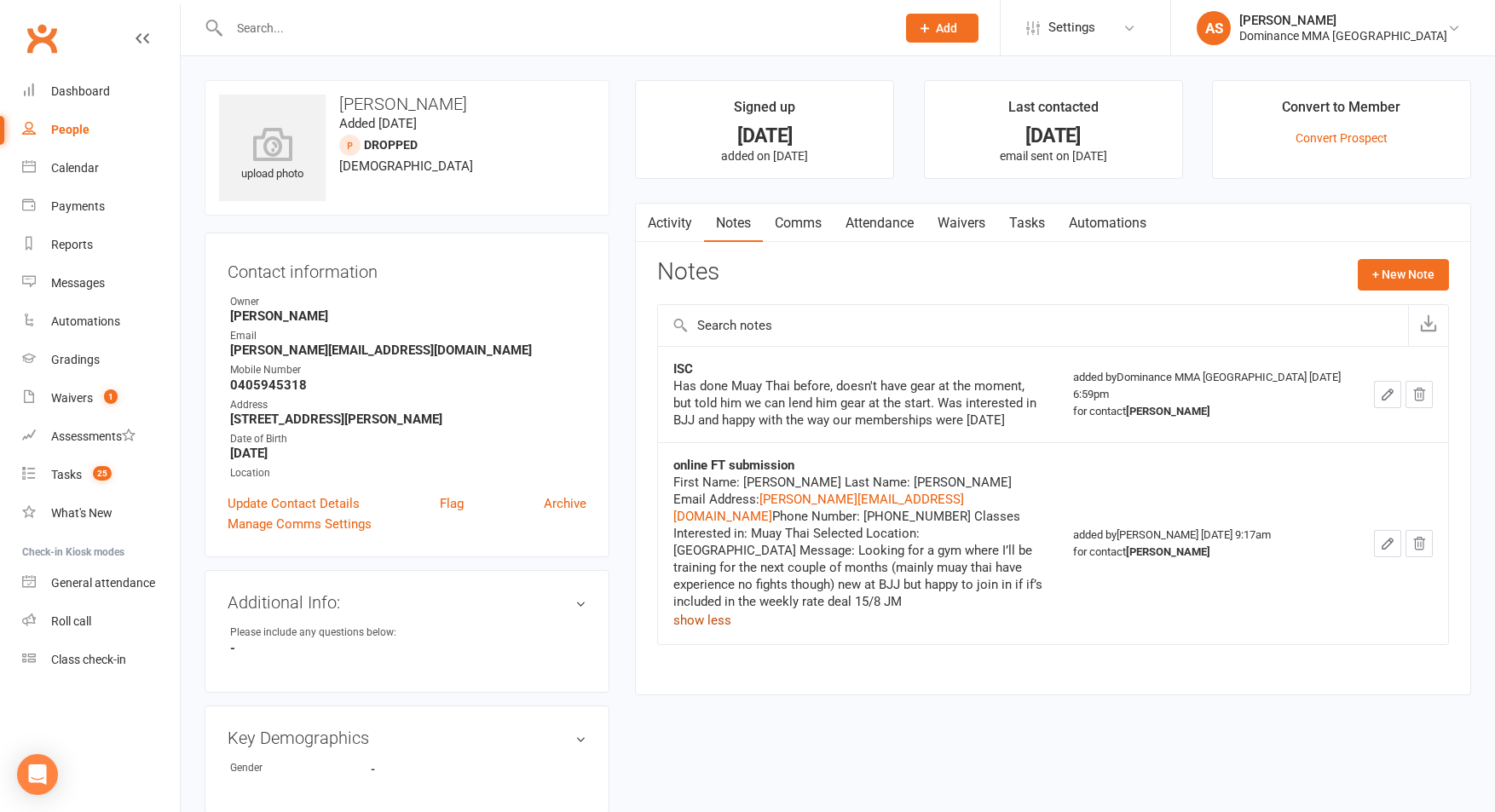
click at [903, 221] on link "Attendance" at bounding box center [880, 223] width 92 height 39
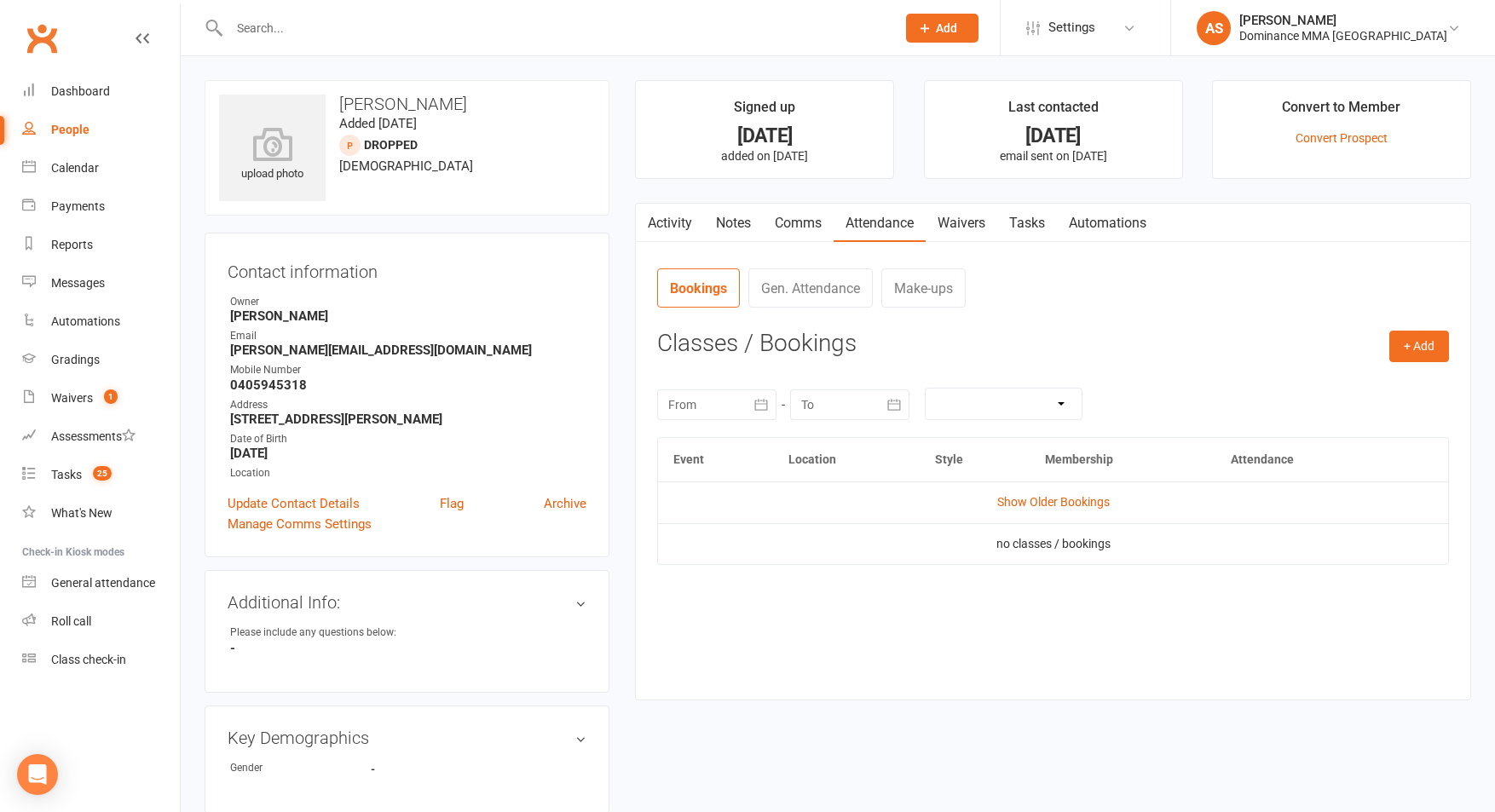
click at [662, 222] on link "Activity" at bounding box center [669, 223] width 68 height 39
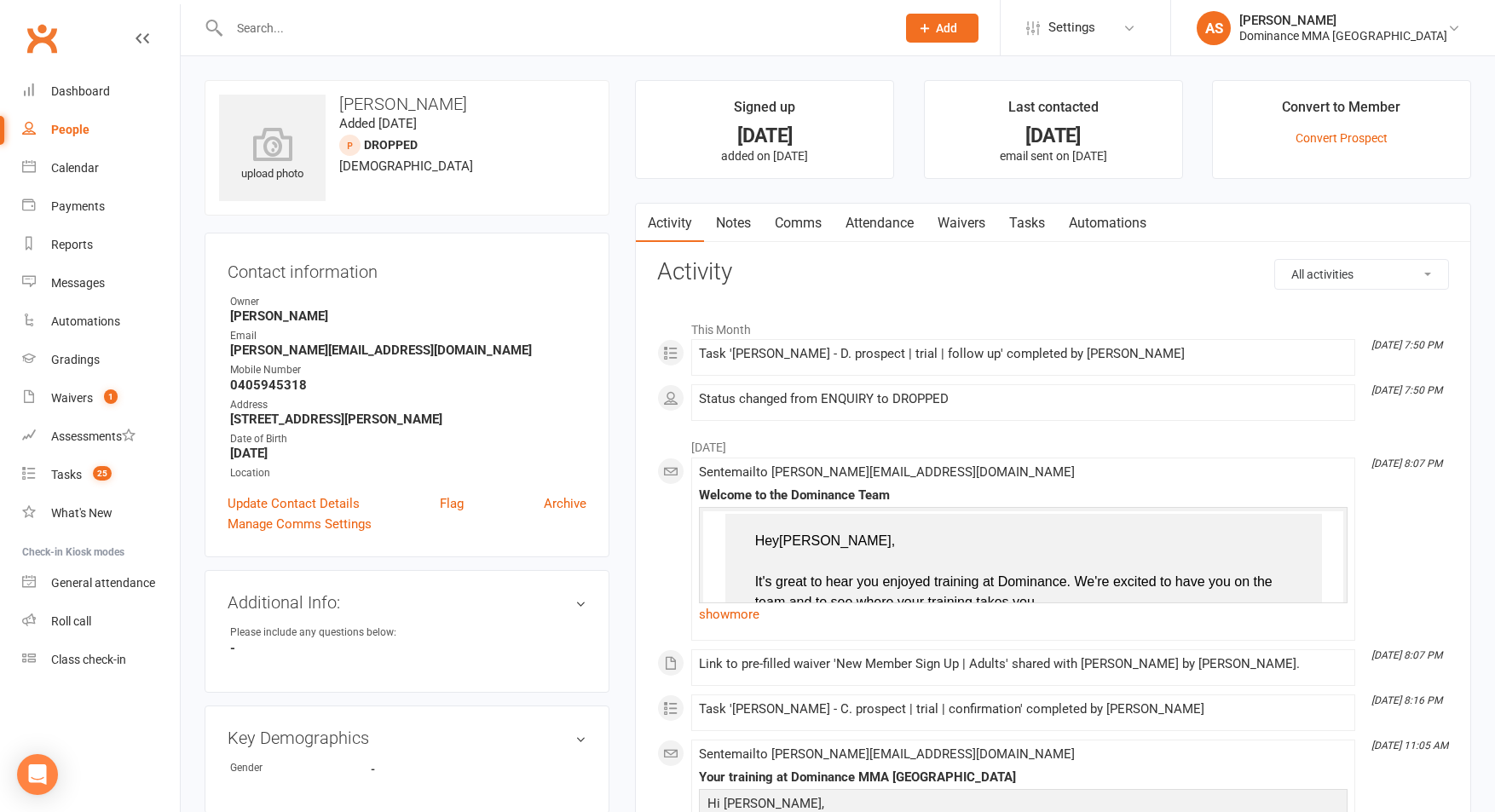
click at [732, 222] on link "Notes" at bounding box center [733, 223] width 59 height 39
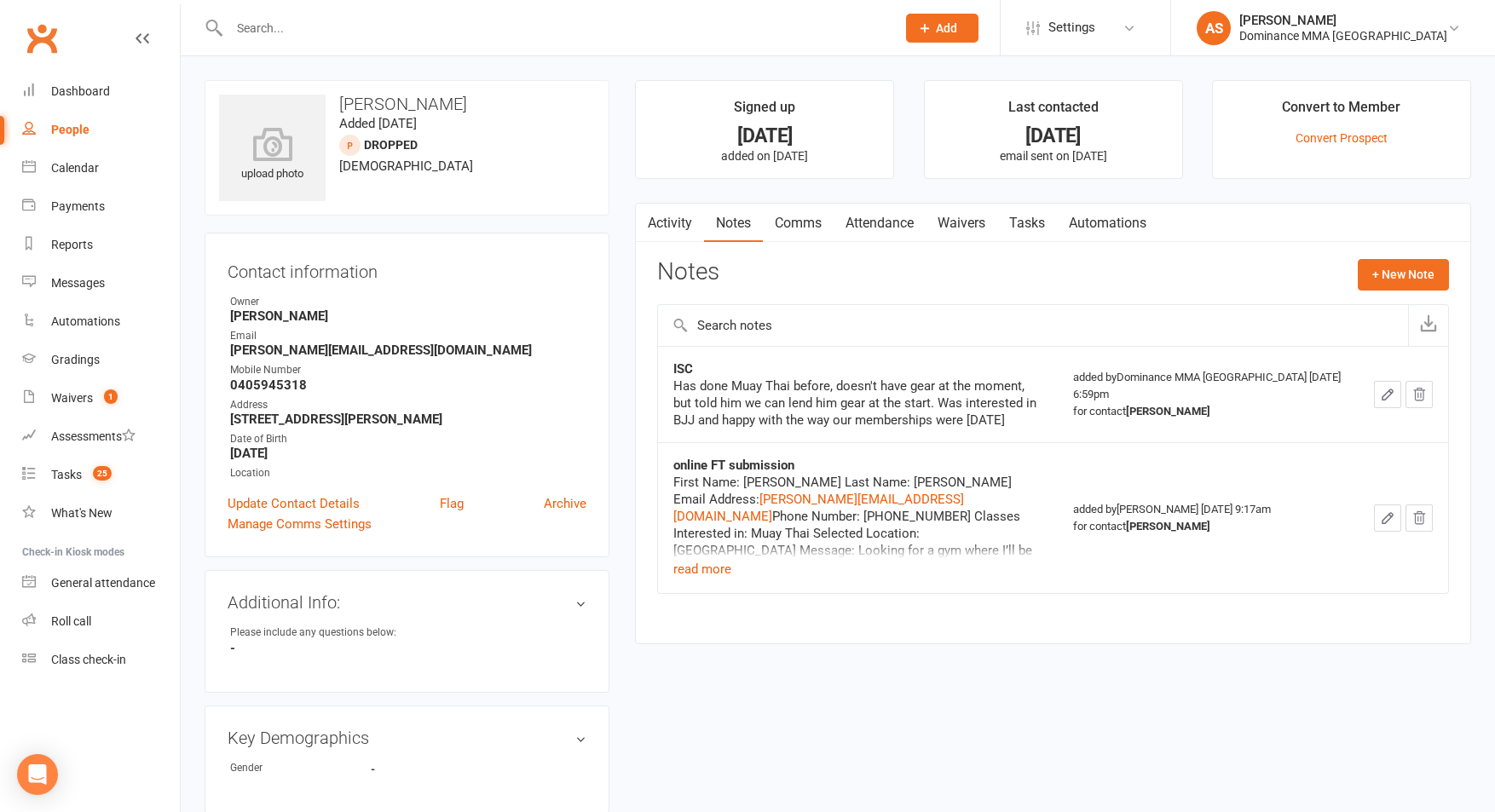
click at [1036, 211] on link "Tasks" at bounding box center [1027, 223] width 60 height 39
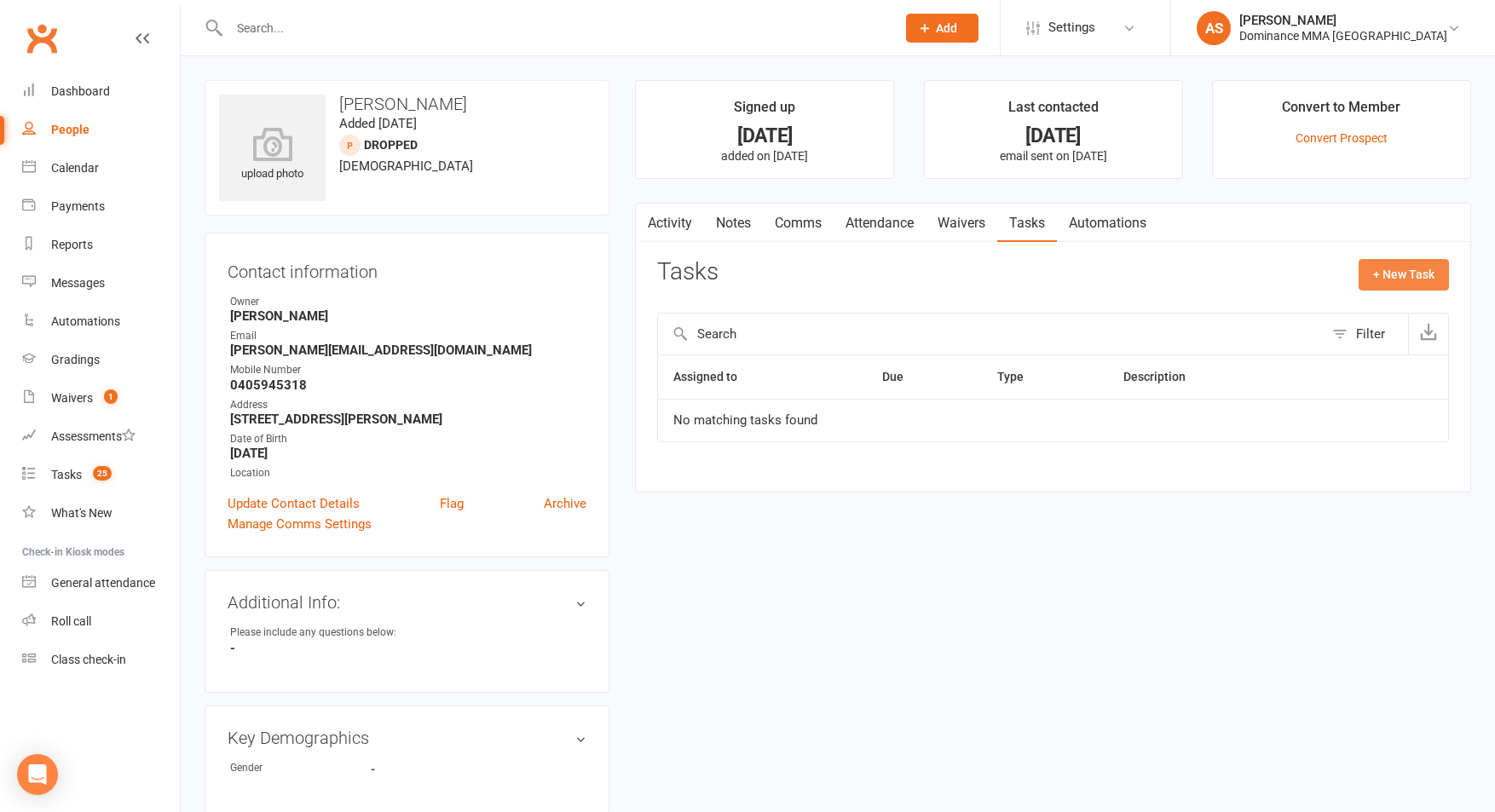
click at [1401, 283] on button "+ New Task" at bounding box center [1404, 274] width 90 height 31
select select "50862"
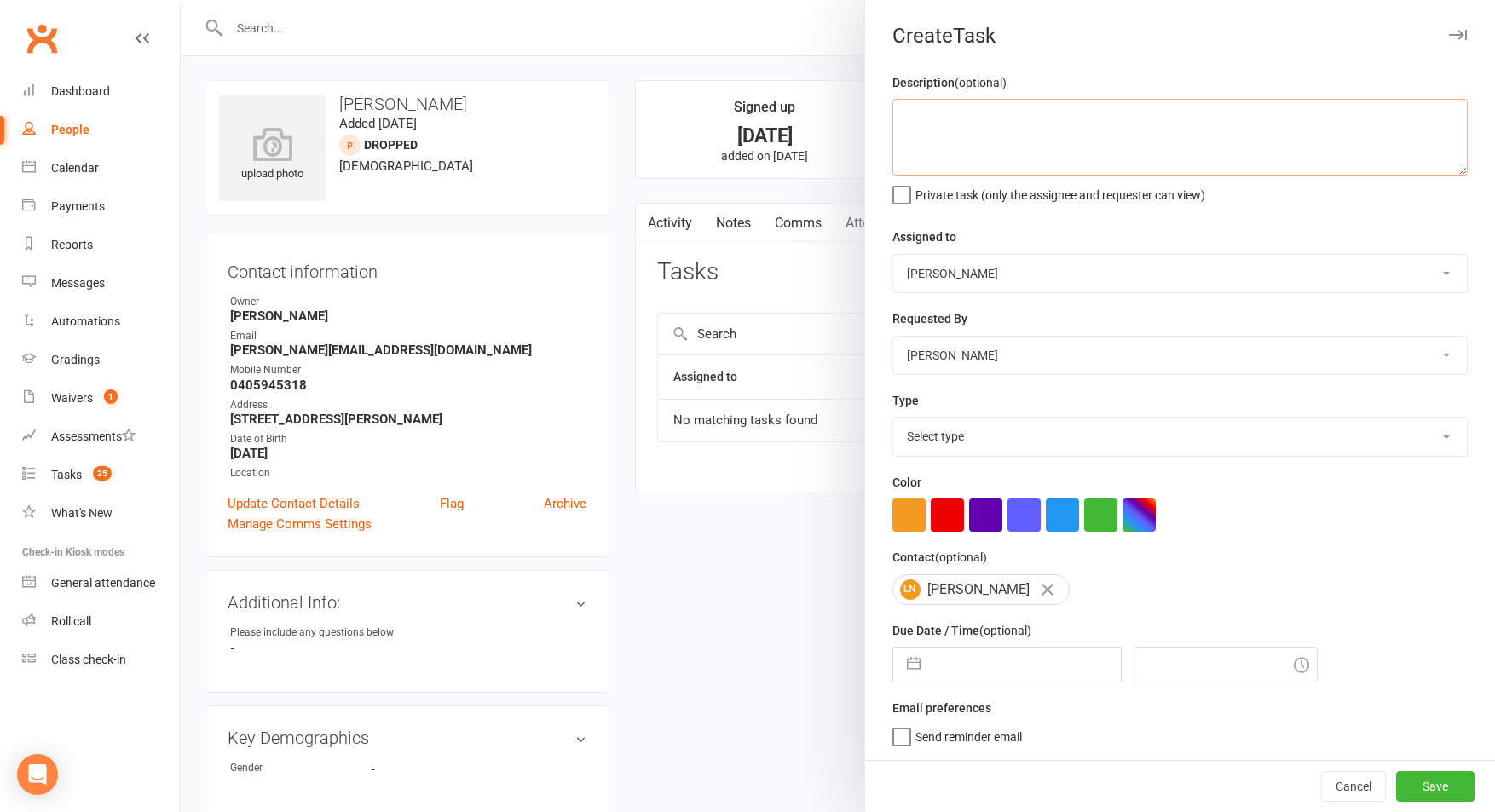
drag, startPoint x: 980, startPoint y: 118, endPoint x: 983, endPoint y: 129, distance: 11.4
click at [980, 117] on textarea at bounding box center [1180, 137] width 575 height 77
type textarea "Has paid for 1 week of training. 11.9 AS"
click at [946, 445] on select "Select type A. prospect | enquiry response B. prospect | trial | not yet booked…" at bounding box center [1180, 435] width 574 height 37
select select "3871"
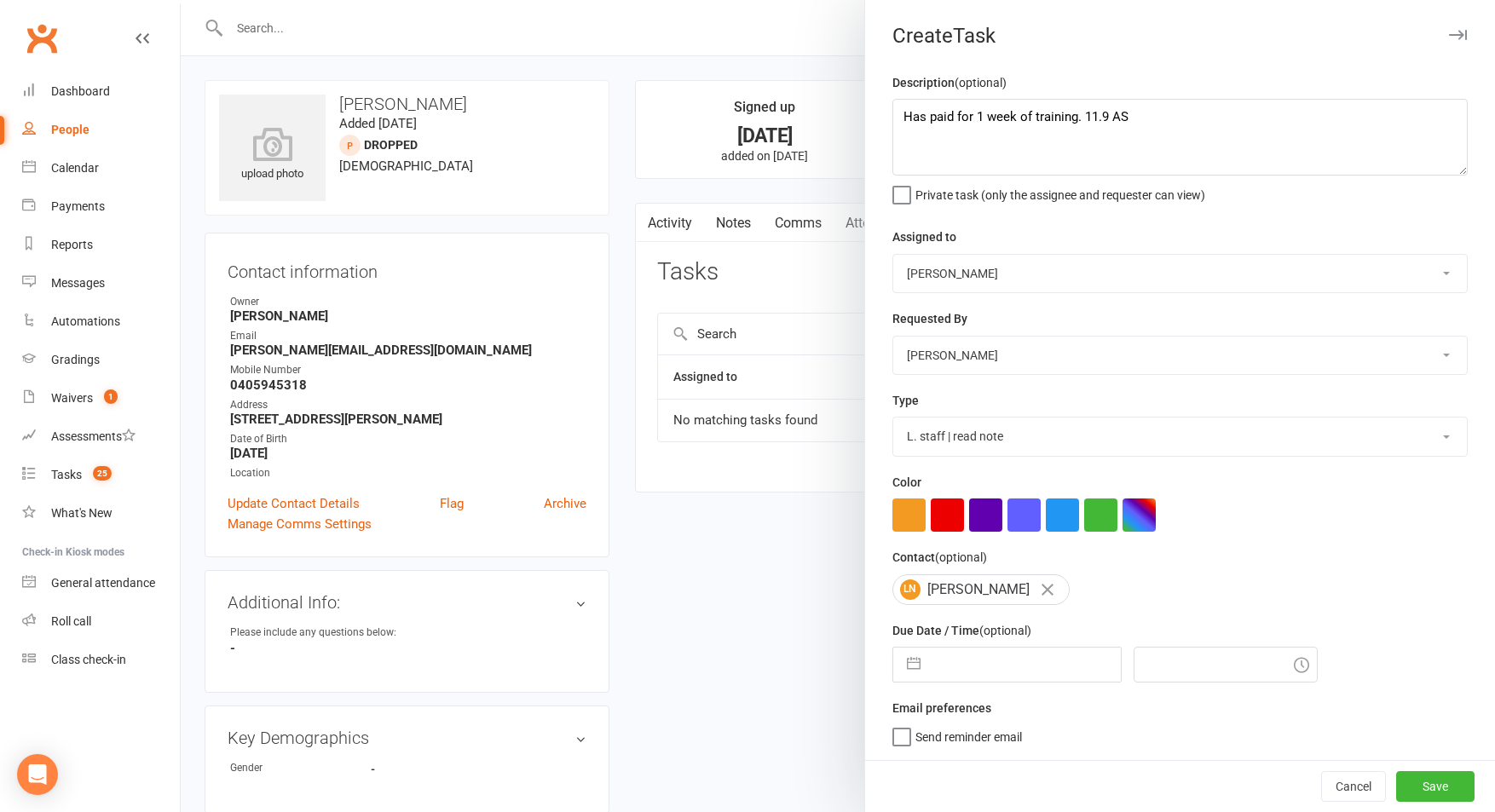
click at [893, 419] on select "Select type A. prospect | enquiry response B. prospect | trial | not yet booked…" at bounding box center [1180, 435] width 574 height 37
select select "7"
select select "2025"
select select "8"
select select "2025"
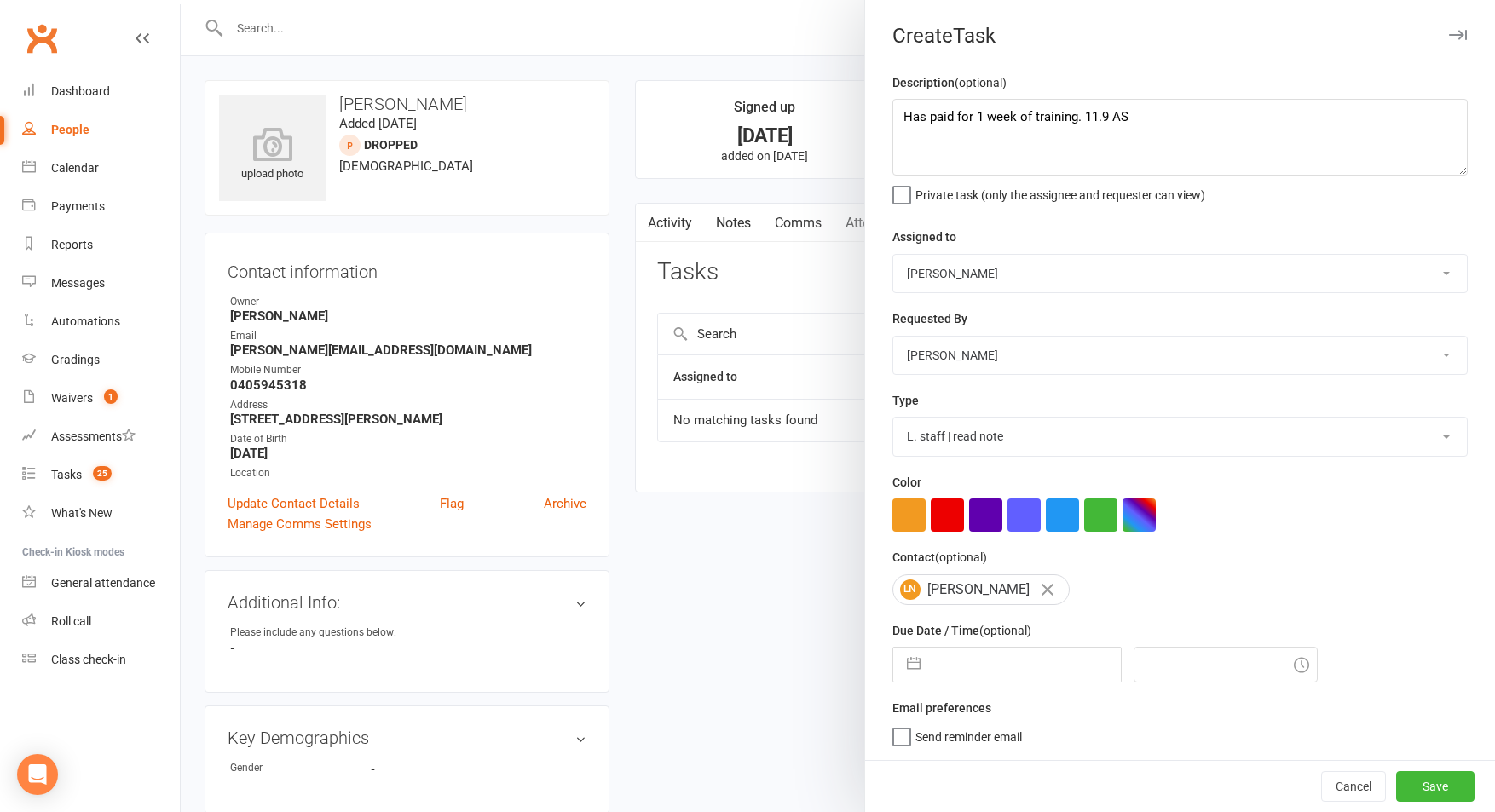
select select "9"
select select "2025"
click at [1003, 679] on input "text" at bounding box center [1024, 664] width 191 height 34
drag, startPoint x: 1107, startPoint y: 117, endPoint x: 879, endPoint y: 107, distance: 228.2
click at [882, 107] on div "Description (optional) Has paid for 1 week of training. 11.9 AS Private task (o…" at bounding box center [1180, 415] width 630 height 687
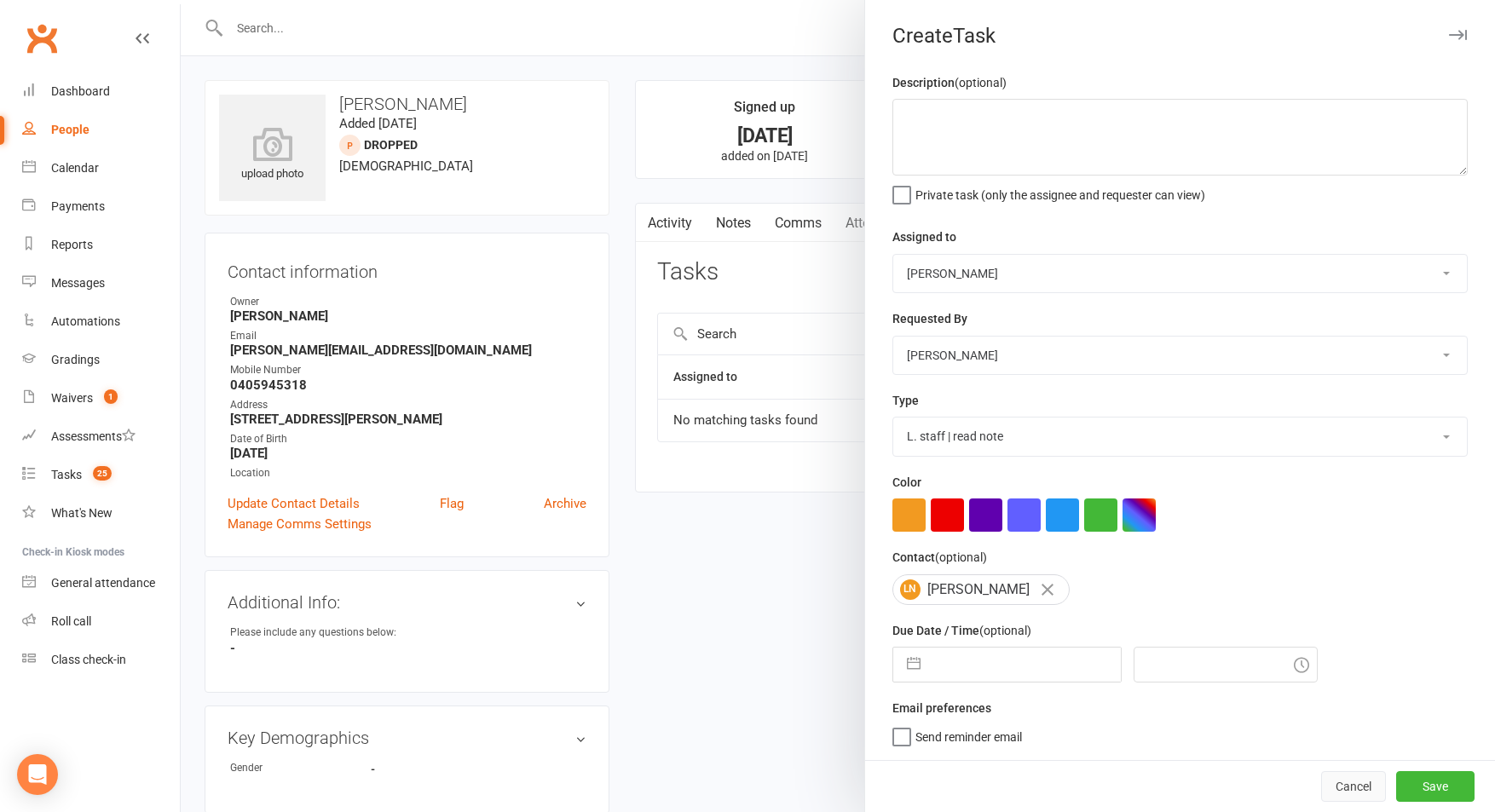
drag, startPoint x: 1363, startPoint y: 791, endPoint x: 1355, endPoint y: 777, distance: 16.1
click at [1362, 789] on button "Cancel" at bounding box center [1353, 786] width 64 height 31
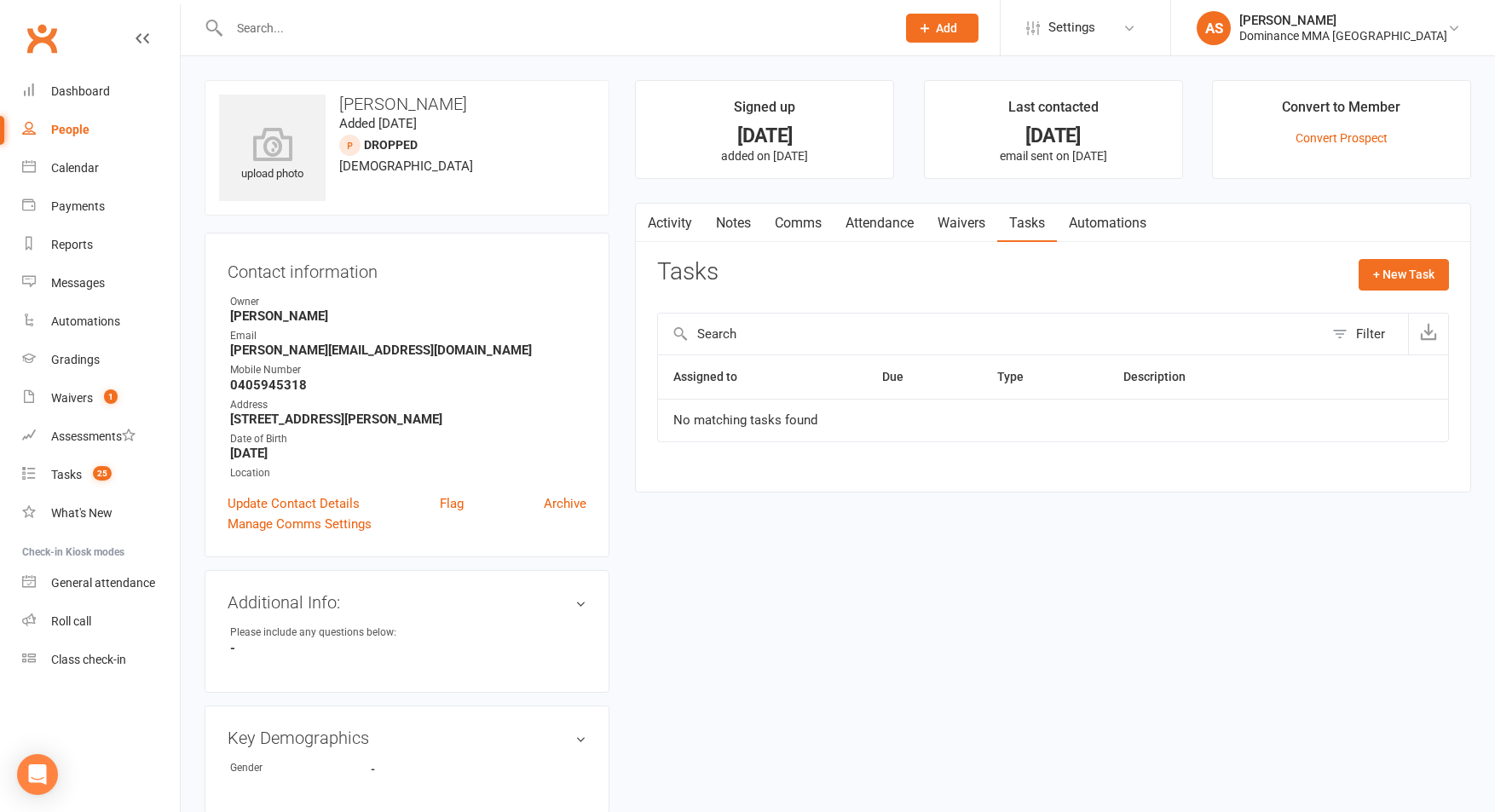
click at [741, 223] on link "Notes" at bounding box center [733, 223] width 59 height 39
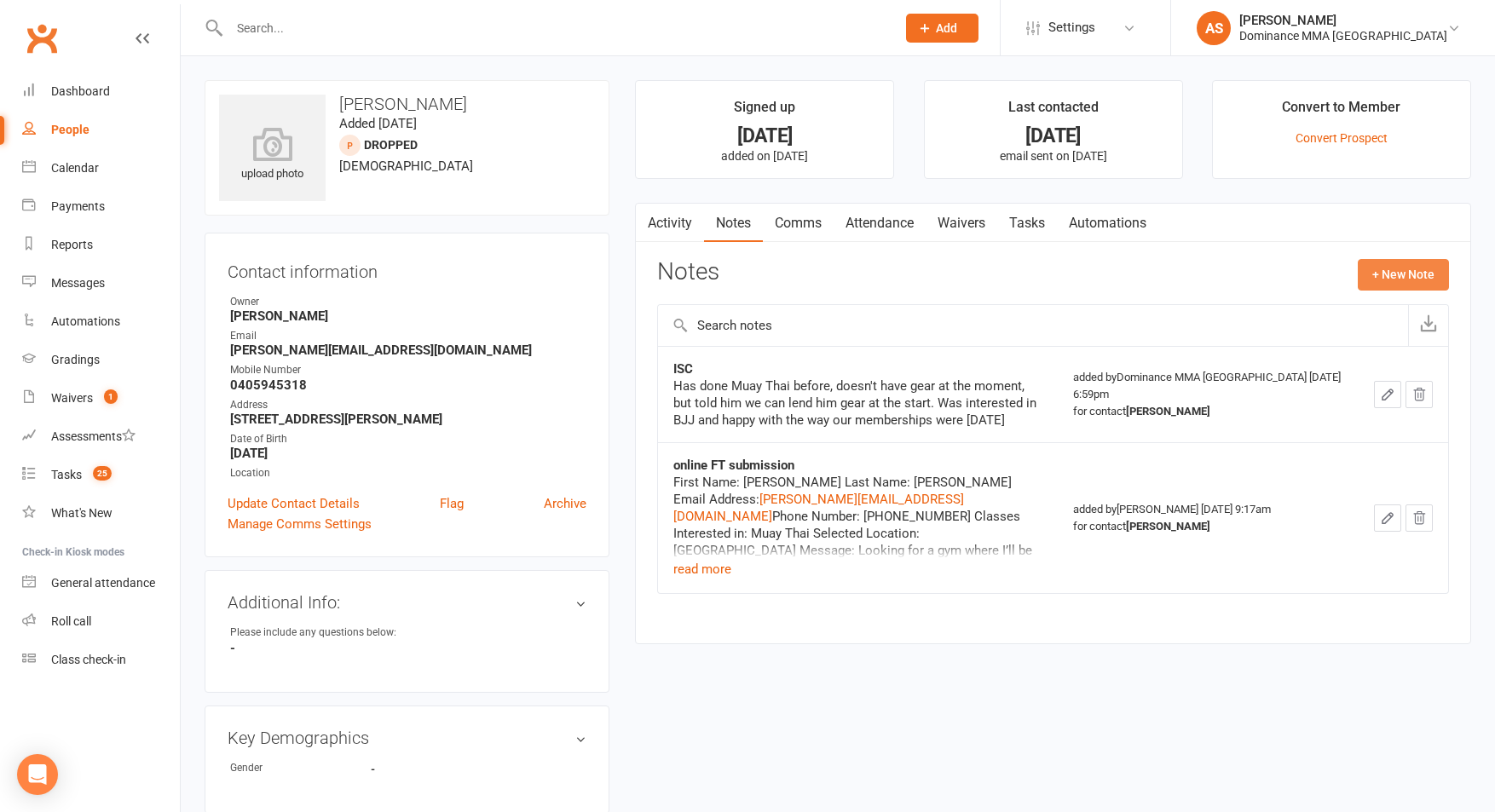
drag, startPoint x: 1383, startPoint y: 263, endPoint x: 1373, endPoint y: 263, distance: 10.0
click at [1373, 263] on button "+ New Note" at bounding box center [1403, 274] width 91 height 31
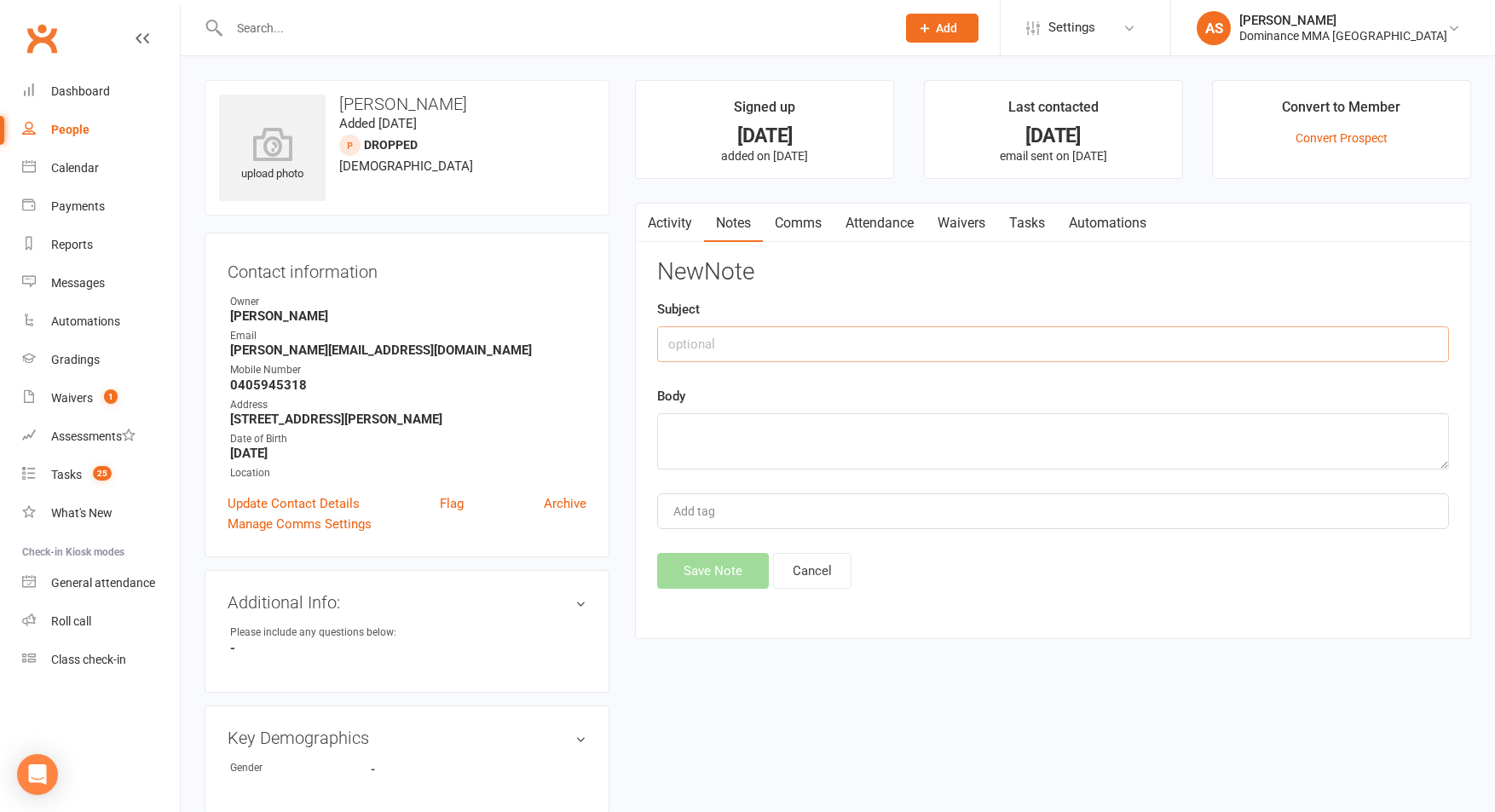
click at [784, 346] on input "text" at bounding box center [1053, 344] width 792 height 36
type input "Training"
paste textarea "Has paid for 1 week of training. 11.9 AS"
type textarea "Has paid for 1 week of training. 11.9 AS"
click at [704, 566] on button "Save Note" at bounding box center [712, 570] width 112 height 36
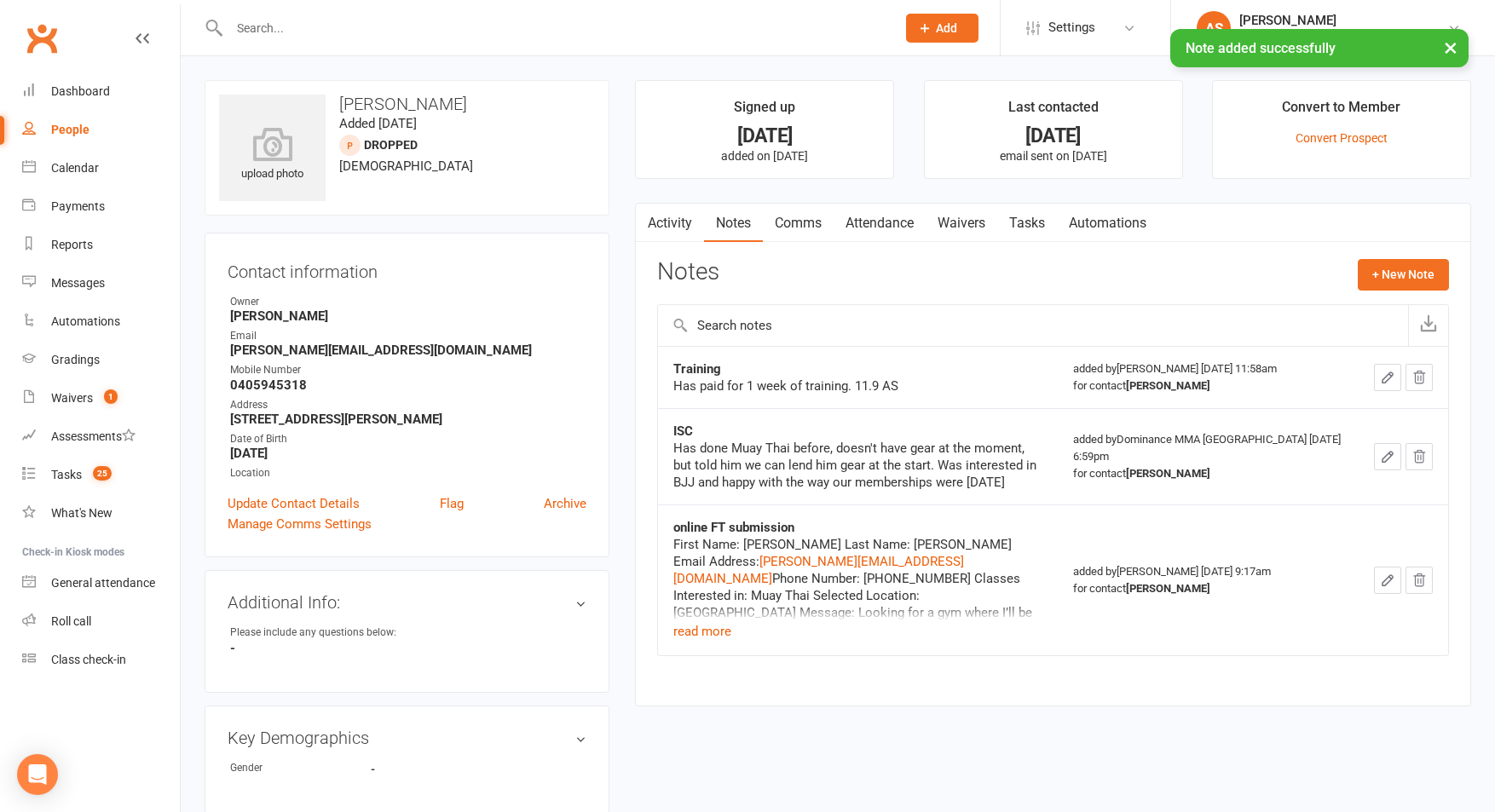
click at [963, 231] on link "Waivers" at bounding box center [961, 223] width 71 height 39
